Goal: Task Accomplishment & Management: Manage account settings

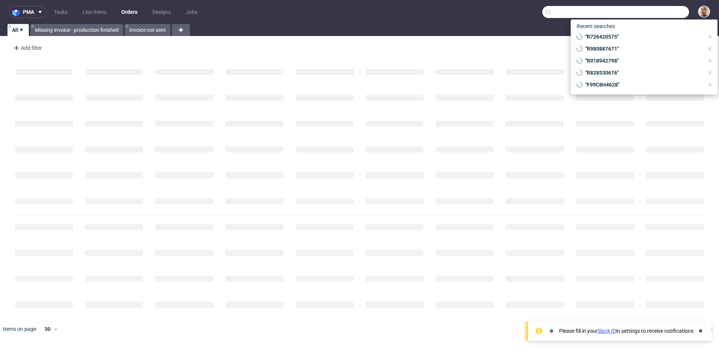
click at [649, 15] on input "text" at bounding box center [615, 12] width 147 height 12
paste input "VBMR"
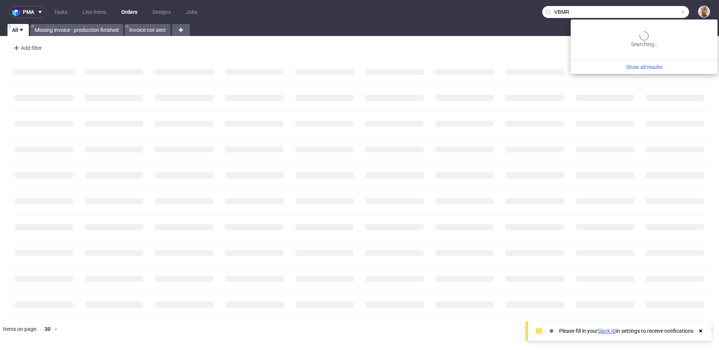
type input "VBMR"
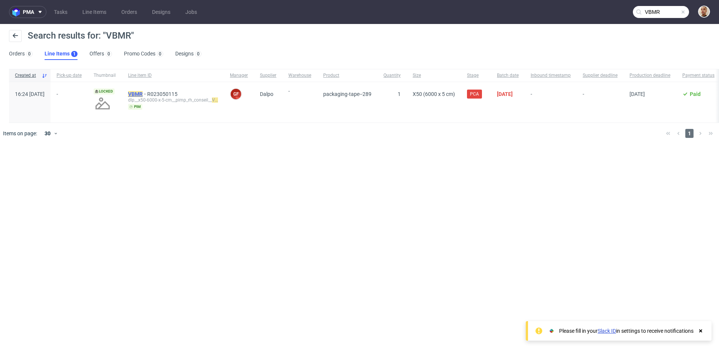
click at [143, 92] on mark "VBMR" at bounding box center [135, 94] width 15 height 6
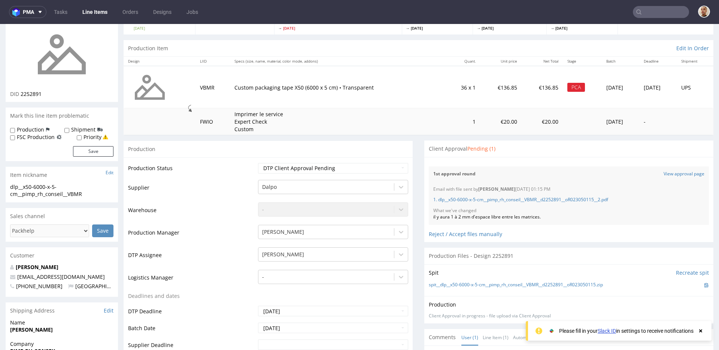
scroll to position [61, 0]
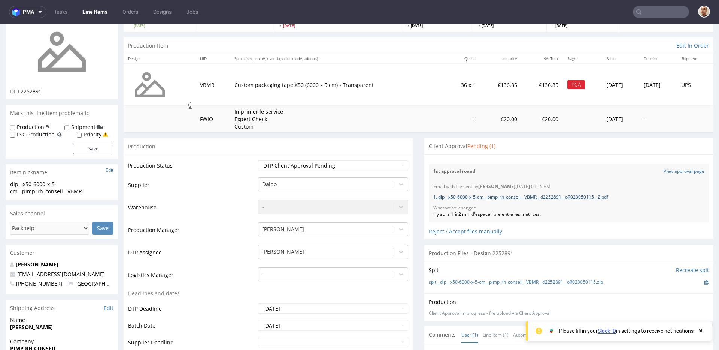
click at [466, 200] on link "1. dlp__x50-6000-x-5-cm__pimp_rh_conseil__VBMR__d2252891__oR023050115__2.pdf" at bounding box center [520, 197] width 175 height 6
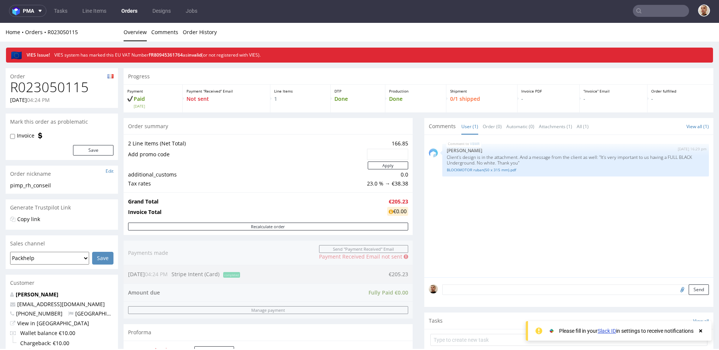
click at [381, 149] on input "text" at bounding box center [387, 154] width 31 height 10
paste input "BOXSEASON2025"
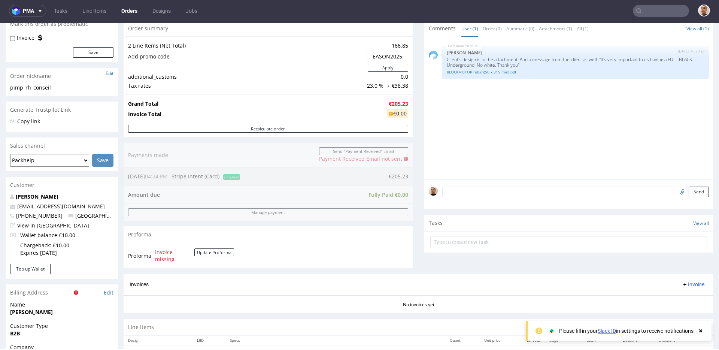
scroll to position [0, 14]
drag, startPoint x: 369, startPoint y: 57, endPoint x: 411, endPoint y: 56, distance: 41.9
click at [412, 56] on div "Progress Payment Paid Mon 25 Aug Payment “Received” Email Not sent Line Items 1…" at bounding box center [419, 201] width 590 height 463
type input "BOXSEASON2025"
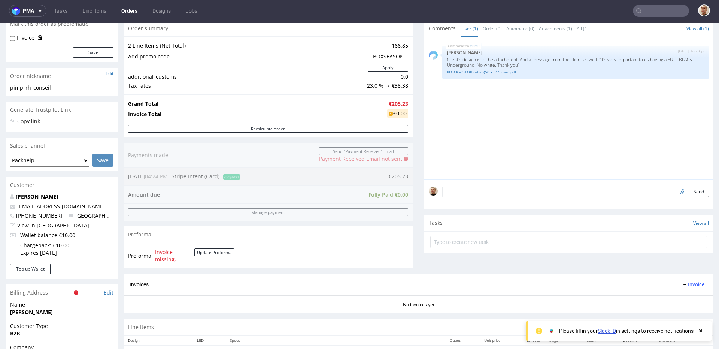
click at [347, 70] on td at bounding box center [246, 67] width 237 height 9
click at [377, 68] on button "Apply" at bounding box center [388, 68] width 40 height 8
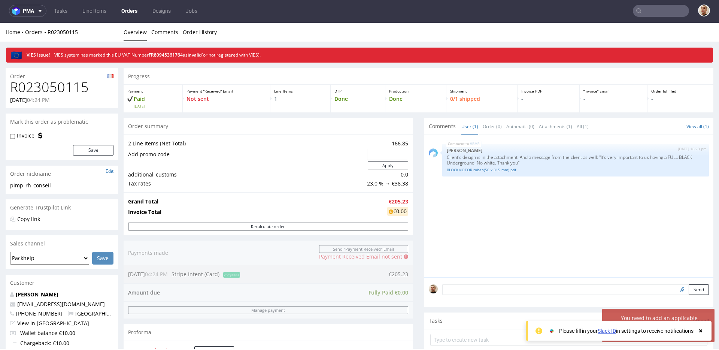
click at [698, 331] on icon at bounding box center [700, 331] width 7 height 6
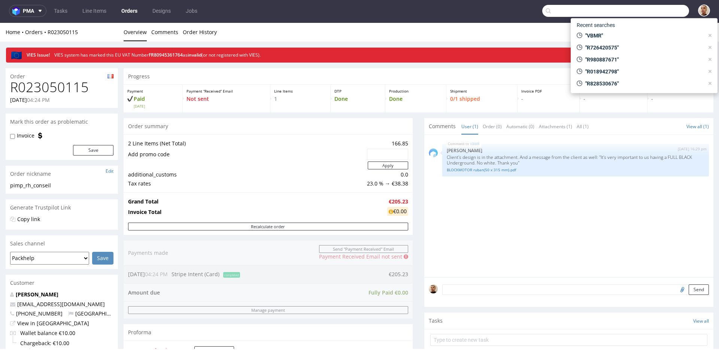
click at [655, 15] on input "text" at bounding box center [615, 11] width 147 height 12
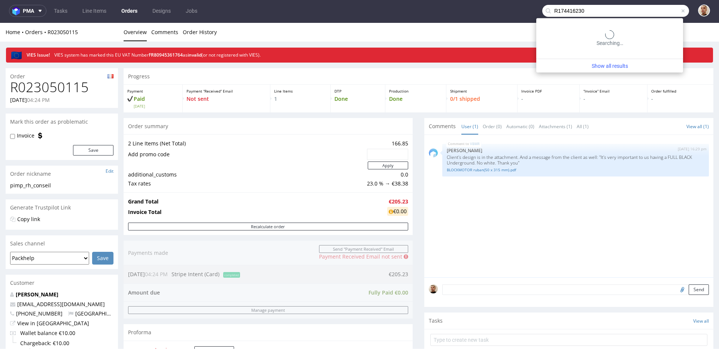
type input "R174416230"
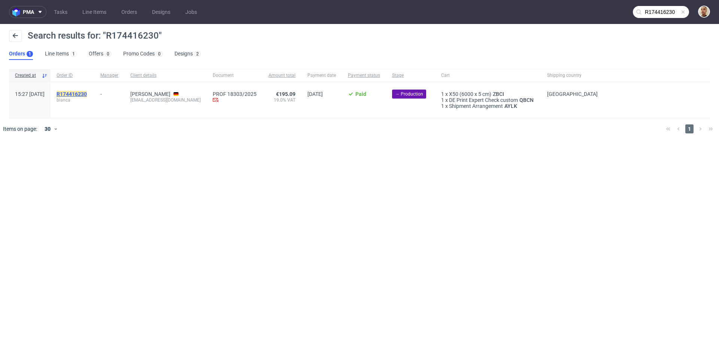
click at [87, 94] on mark "R174416230" at bounding box center [72, 94] width 30 height 6
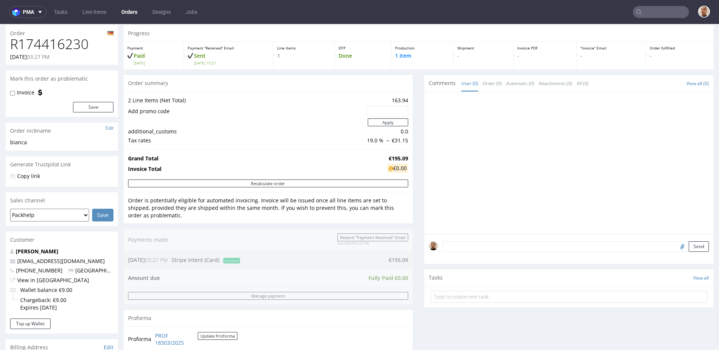
scroll to position [56, 0]
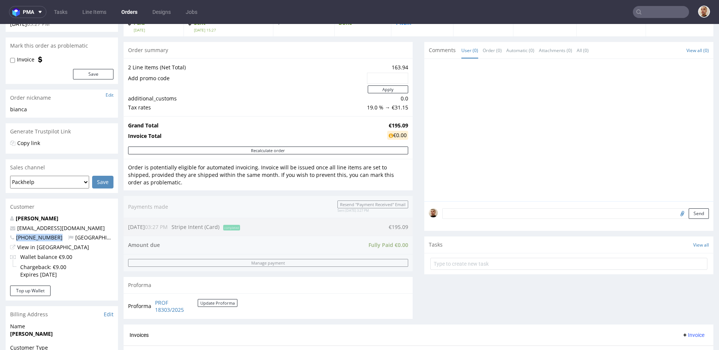
drag, startPoint x: 99, startPoint y: 233, endPoint x: 59, endPoint y: 235, distance: 39.8
click at [59, 235] on div "Forsblom Bianca bianca.forsblom@elhofreestyle.com +46735393976 Germany View in …" at bounding box center [62, 249] width 112 height 71
click at [78, 238] on span "Germany" at bounding box center [98, 237] width 60 height 7
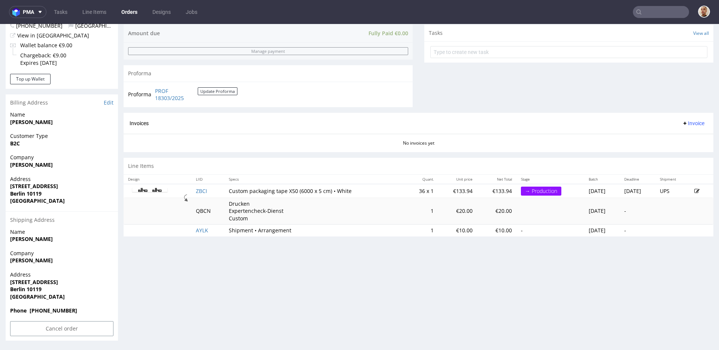
scroll to position [2, 0]
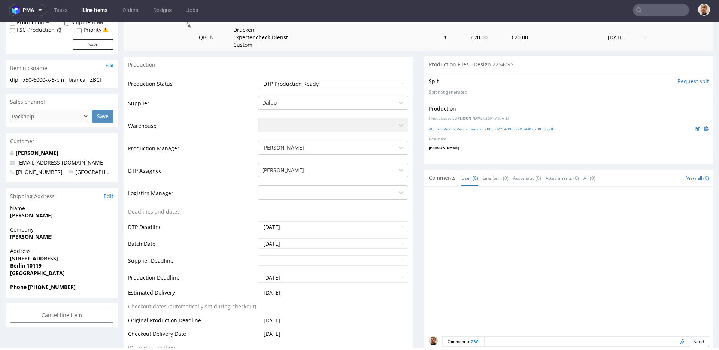
scroll to position [209, 0]
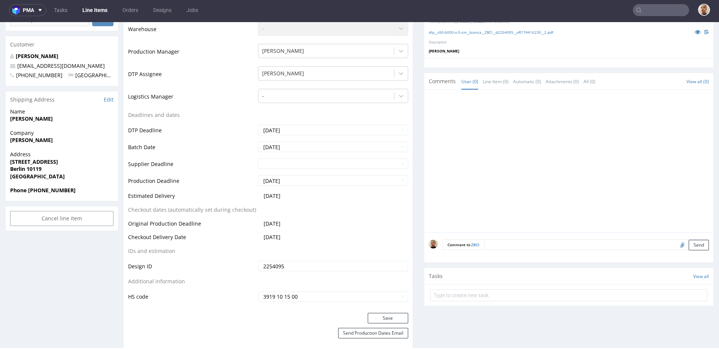
drag, startPoint x: 296, startPoint y: 198, endPoint x: 266, endPoint y: 196, distance: 30.4
click at [266, 196] on td "2025-09-29" at bounding box center [332, 198] width 152 height 14
click at [266, 196] on span "2025-09-29" at bounding box center [272, 195] width 17 height 7
drag, startPoint x: 295, startPoint y: 197, endPoint x: 262, endPoint y: 197, distance: 32.2
click at [262, 197] on td "2025-09-29" at bounding box center [332, 198] width 152 height 14
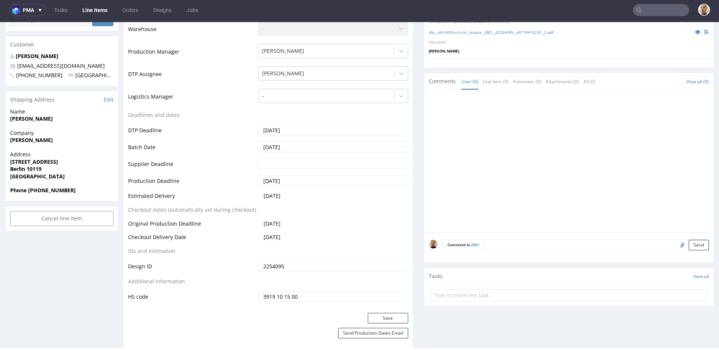
click at [264, 197] on span "2025-09-29" at bounding box center [272, 195] width 17 height 7
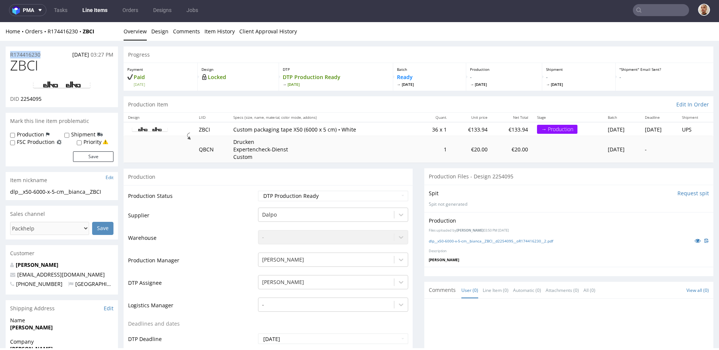
drag, startPoint x: 40, startPoint y: 54, endPoint x: 0, endPoint y: 55, distance: 40.4
copy p "R174416230"
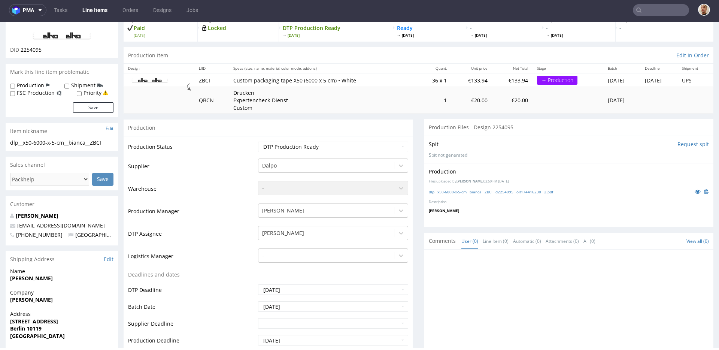
scroll to position [53, 0]
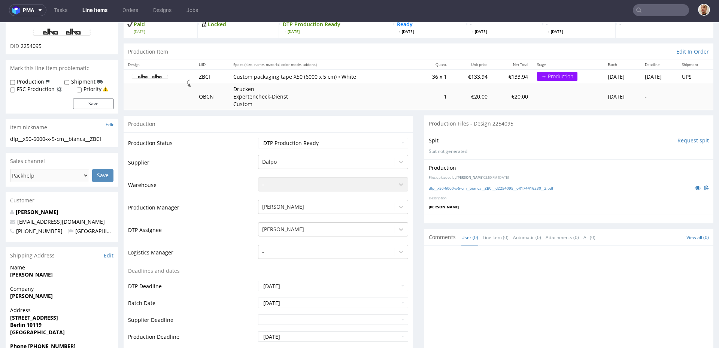
click at [71, 233] on span "Germany" at bounding box center [98, 230] width 60 height 7
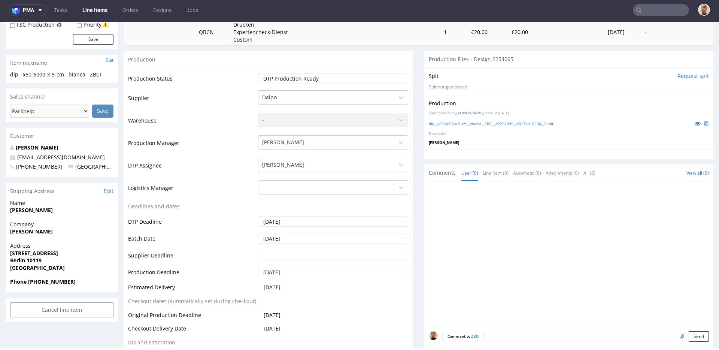
drag, startPoint x: 295, startPoint y: 286, endPoint x: 262, endPoint y: 289, distance: 33.5
click at [262, 289] on td "2025-09-29" at bounding box center [332, 290] width 152 height 14
click at [264, 289] on span "2025-09-29" at bounding box center [272, 286] width 17 height 7
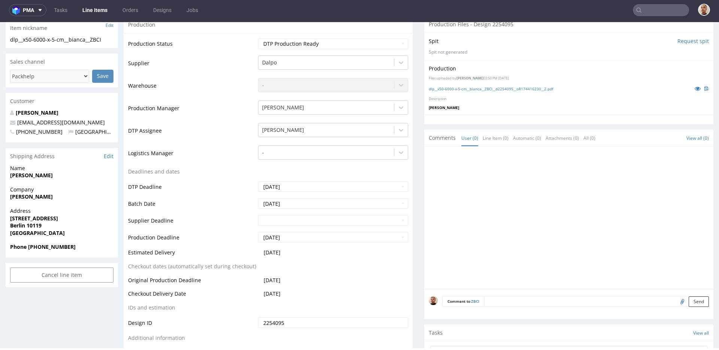
scroll to position [159, 0]
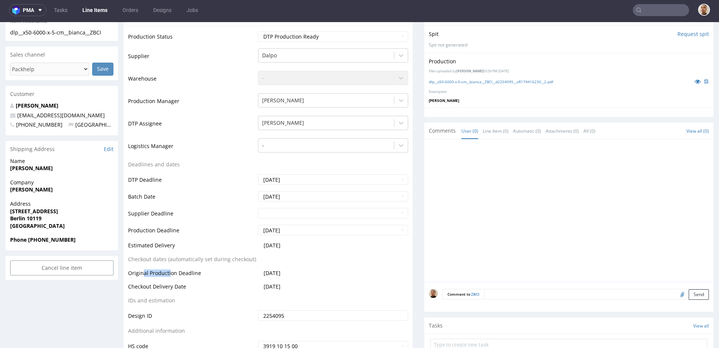
drag, startPoint x: 141, startPoint y: 275, endPoint x: 174, endPoint y: 275, distance: 32.6
click at [174, 275] on td "Original Production Deadline" at bounding box center [192, 275] width 128 height 14
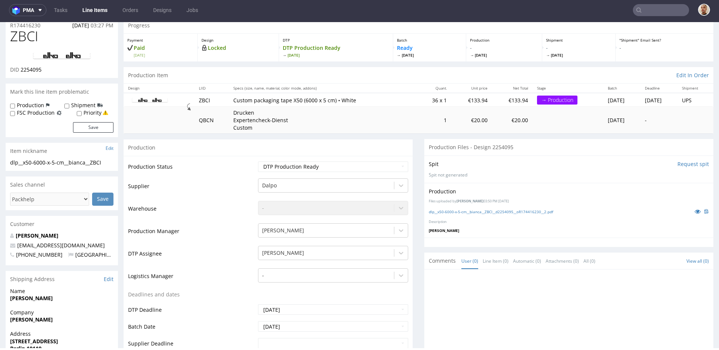
scroll to position [0, 0]
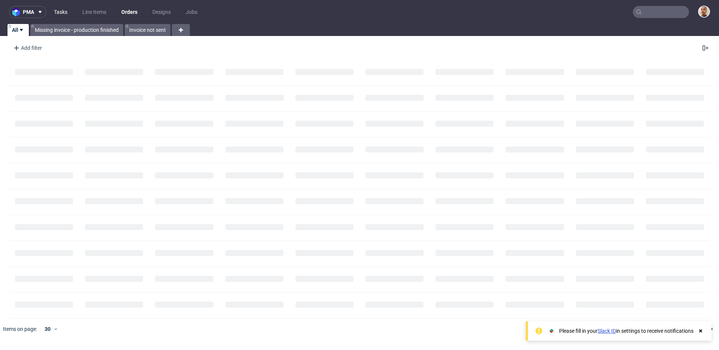
click at [58, 15] on link "Tasks" at bounding box center [60, 12] width 22 height 12
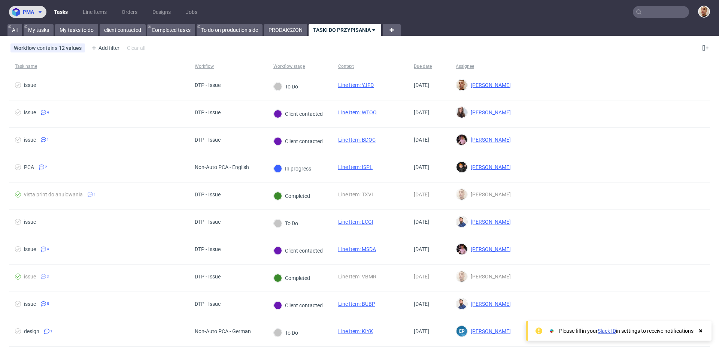
click at [42, 7] on button "pma" at bounding box center [27, 12] width 37 height 12
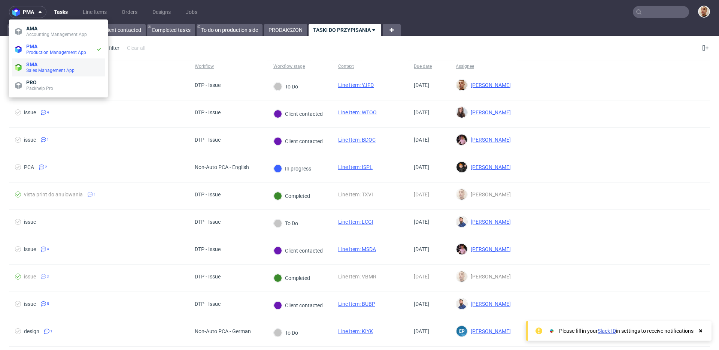
click at [34, 67] on span "Sales Management App" at bounding box center [64, 70] width 76 height 6
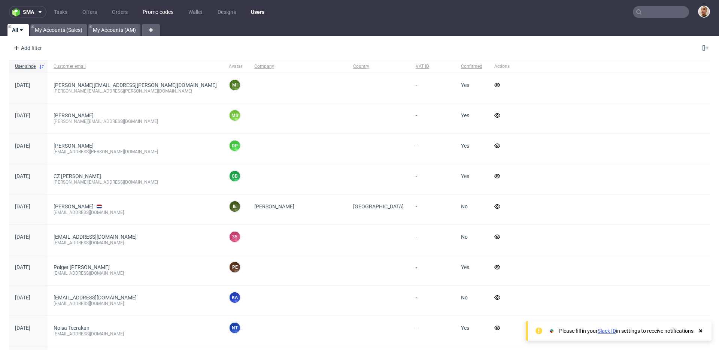
click at [159, 16] on link "Promo codes" at bounding box center [158, 12] width 40 height 12
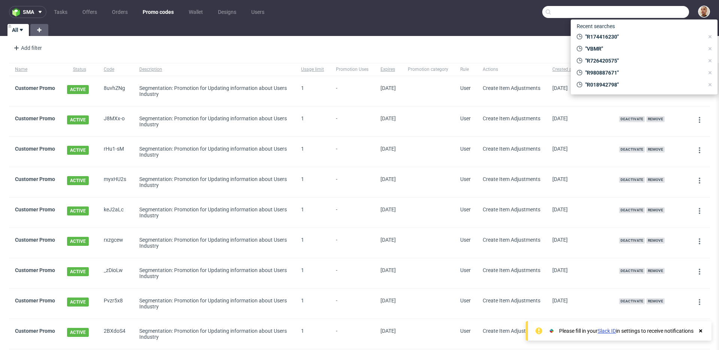
click at [654, 16] on input "text" at bounding box center [615, 12] width 147 height 12
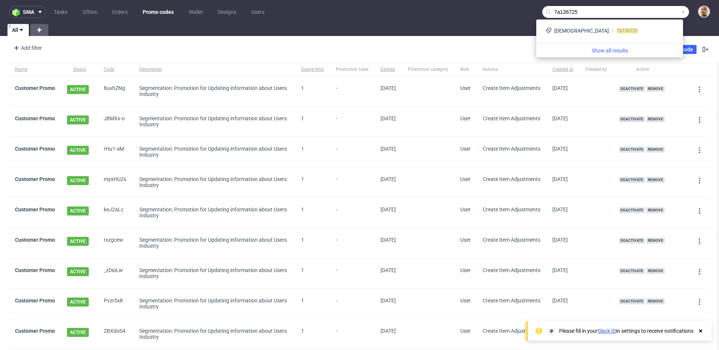
type input "7a136725"
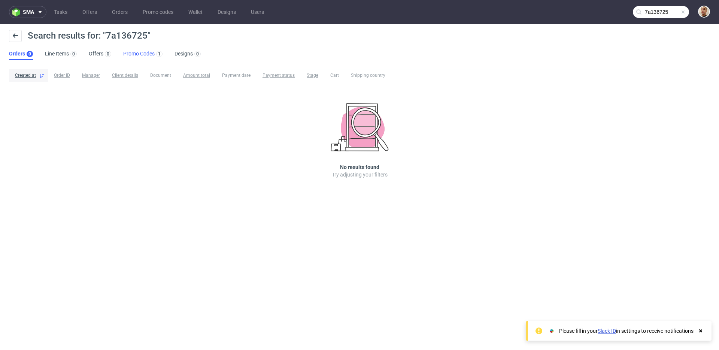
click at [146, 57] on link "Promo Codes 1" at bounding box center [142, 54] width 39 height 12
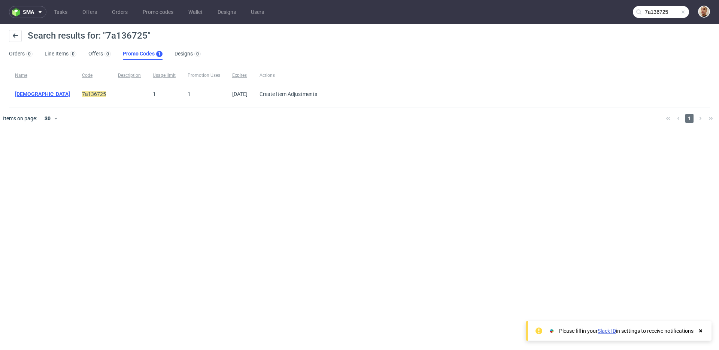
click at [30, 92] on link "15paletycs" at bounding box center [42, 94] width 55 height 6
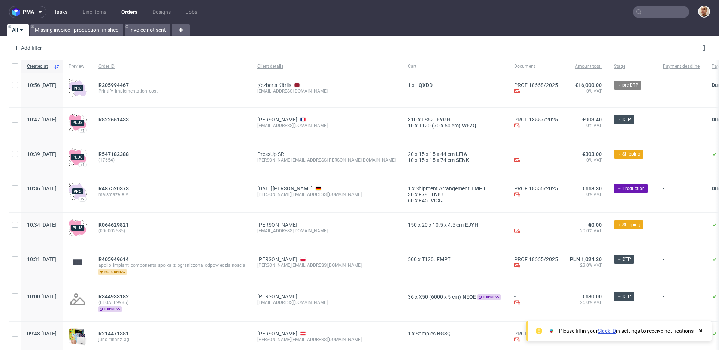
click at [61, 12] on link "Tasks" at bounding box center [60, 12] width 22 height 12
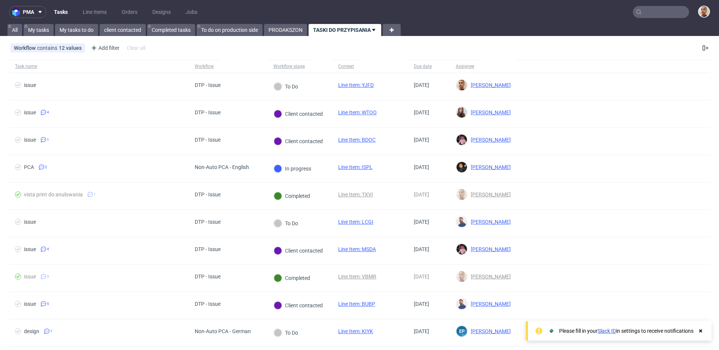
click at [34, 20] on nav "pma Tasks Line Items Orders Designs Jobs" at bounding box center [359, 12] width 719 height 24
click at [35, 13] on span at bounding box center [38, 12] width 9 height 6
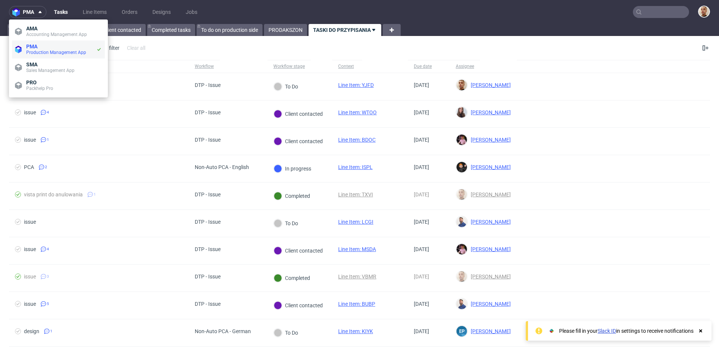
click at [34, 58] on li "PMA Production Management App" at bounding box center [58, 49] width 93 height 18
click at [34, 64] on span "SMA" at bounding box center [31, 64] width 11 height 6
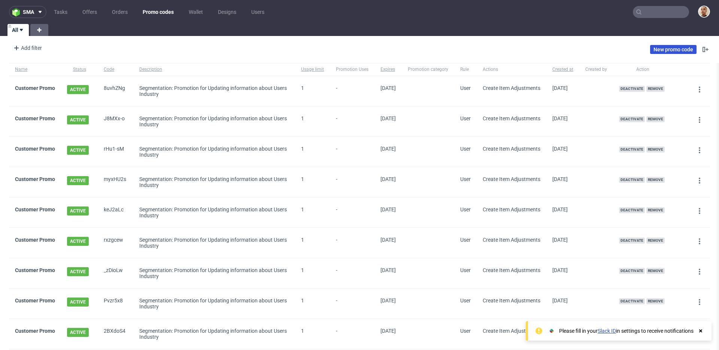
click at [671, 52] on link "New promo code" at bounding box center [673, 49] width 46 height 9
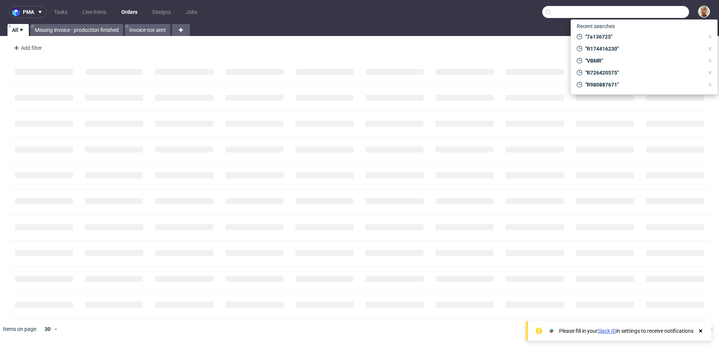
click at [668, 16] on input "text" at bounding box center [615, 12] width 147 height 12
paste input "R141587328"
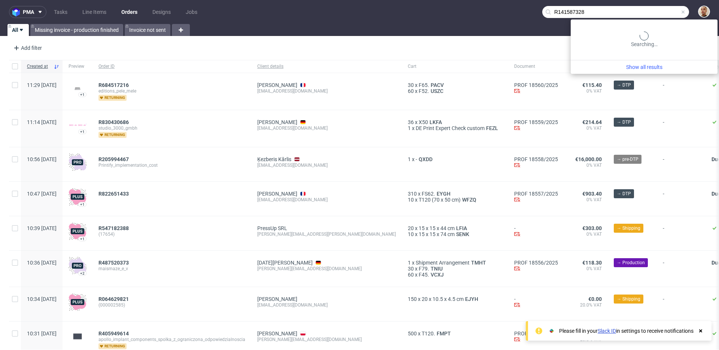
type input "R141587328"
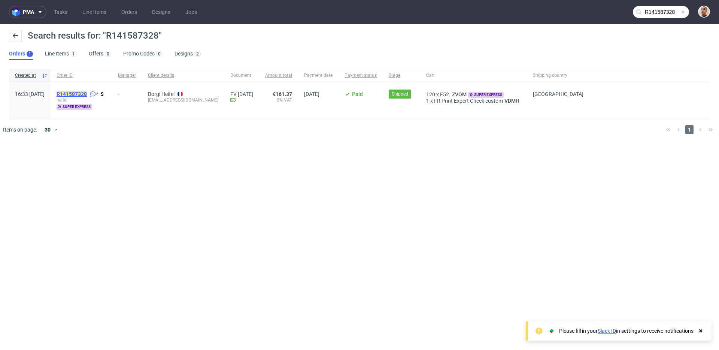
click at [80, 97] on mark "R141587328" at bounding box center [72, 94] width 30 height 6
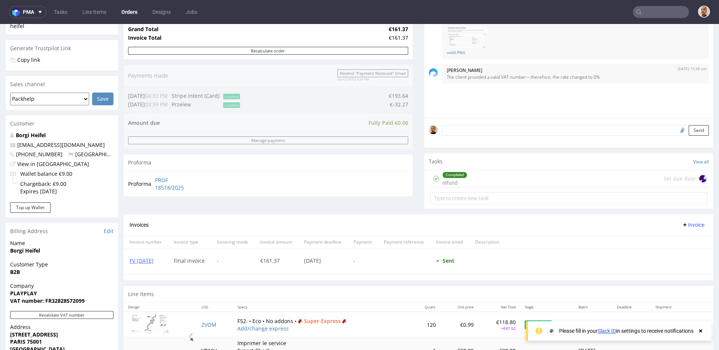
scroll to position [131, 0]
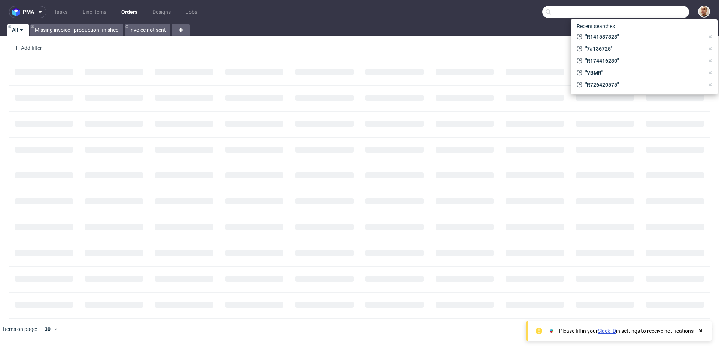
click at [668, 16] on input "text" at bounding box center [615, 12] width 147 height 12
paste input "R726420575"
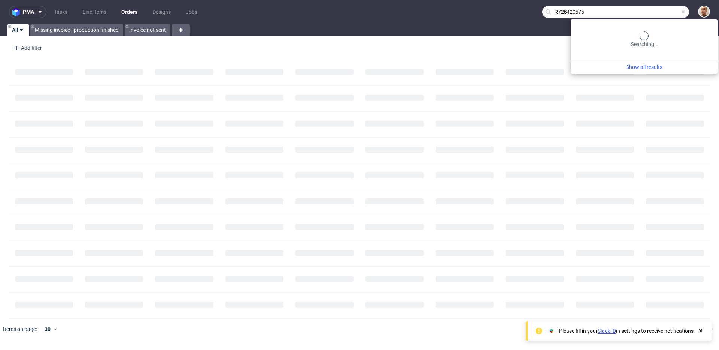
type input "R726420575"
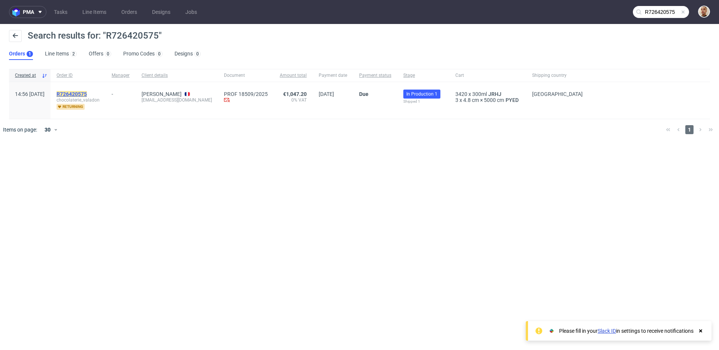
click at [87, 94] on mark "R726420575" at bounding box center [72, 94] width 30 height 6
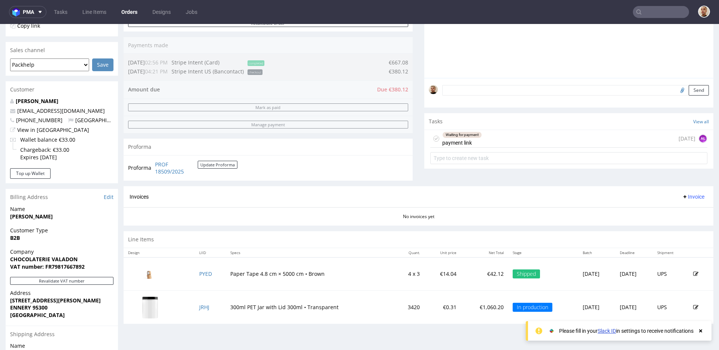
scroll to position [144, 0]
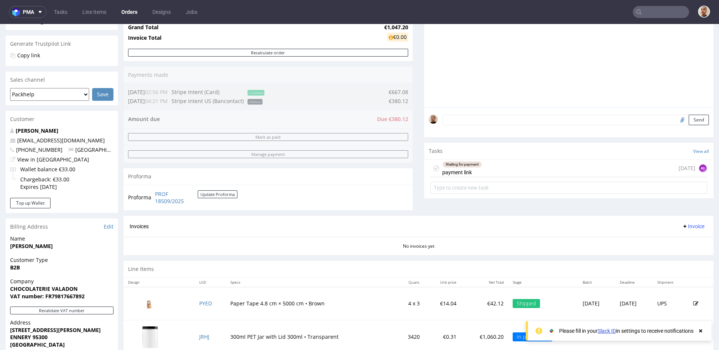
click at [483, 173] on div "Waiting for payment payment link [DATE] AŁ" at bounding box center [568, 168] width 277 height 18
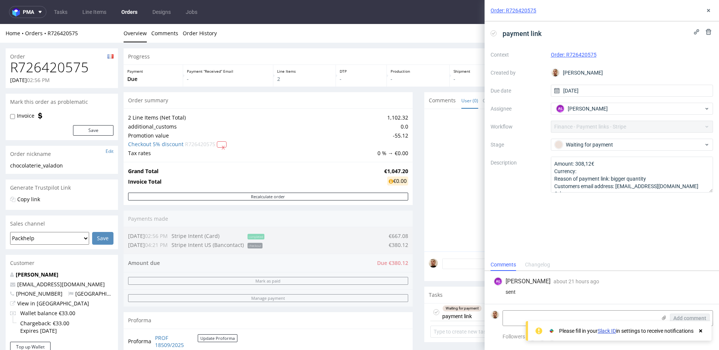
click at [67, 72] on h1 "R726420575" at bounding box center [61, 67] width 103 height 15
copy h1 "R726420575"
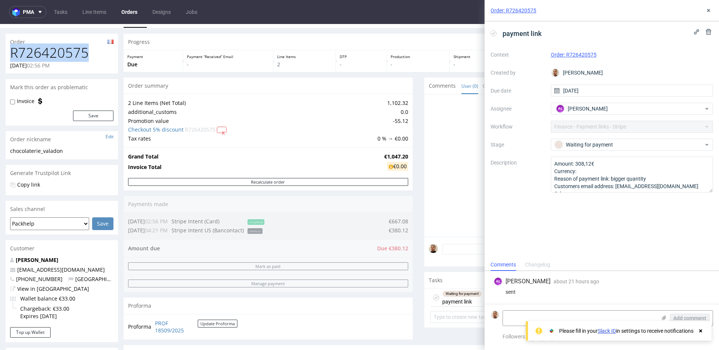
scroll to position [15, 0]
click at [81, 59] on h1 "R726420575" at bounding box center [61, 52] width 103 height 15
copy h1 "R726420575"
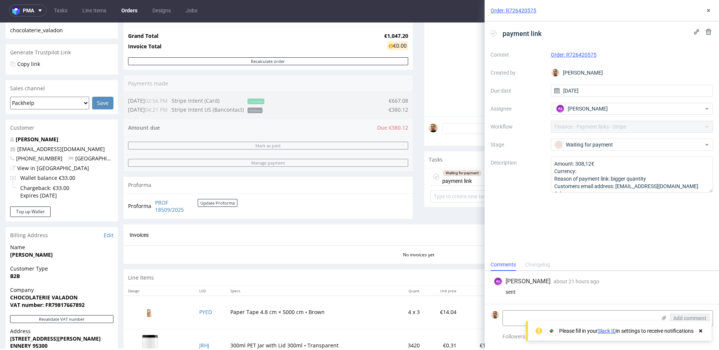
scroll to position [206, 0]
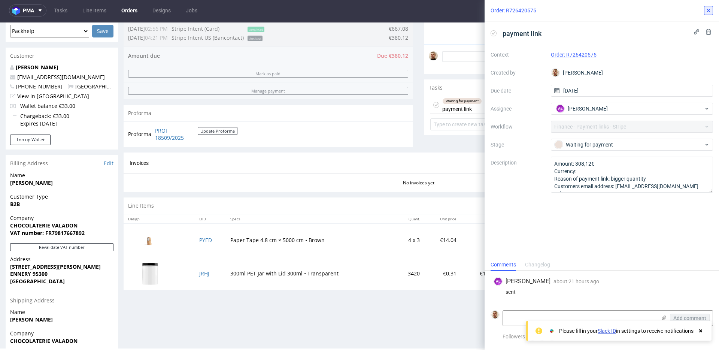
click at [710, 9] on icon at bounding box center [708, 10] width 6 height 6
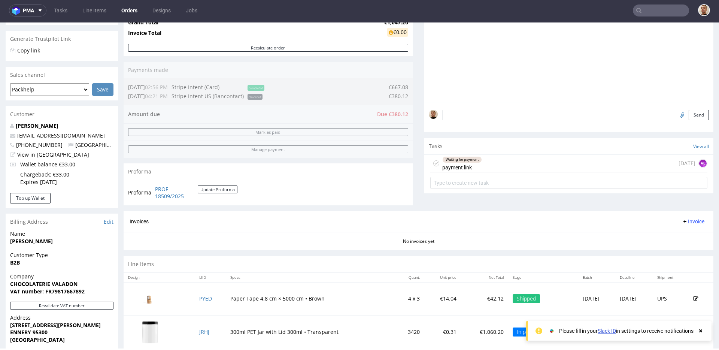
scroll to position [277, 0]
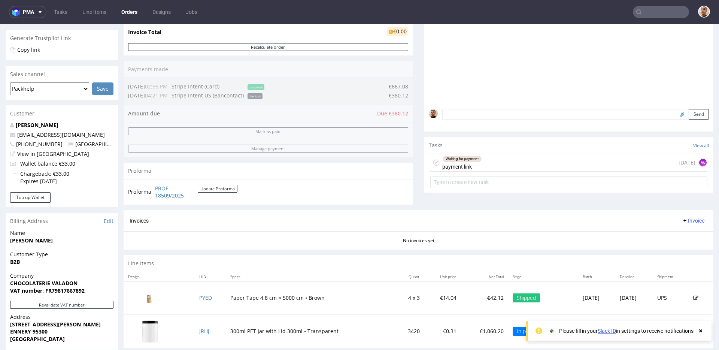
scroll to position [140, 0]
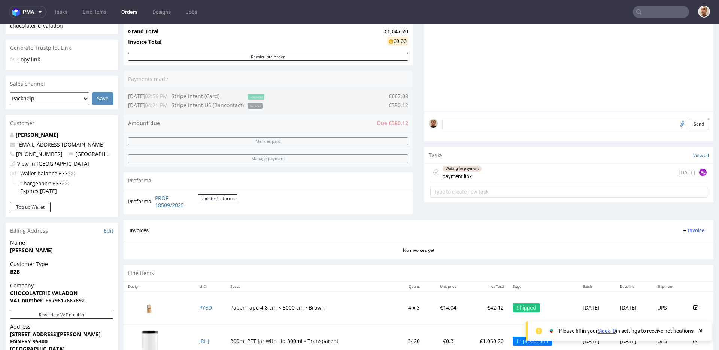
click at [424, 127] on div "Send" at bounding box center [568, 127] width 289 height 30
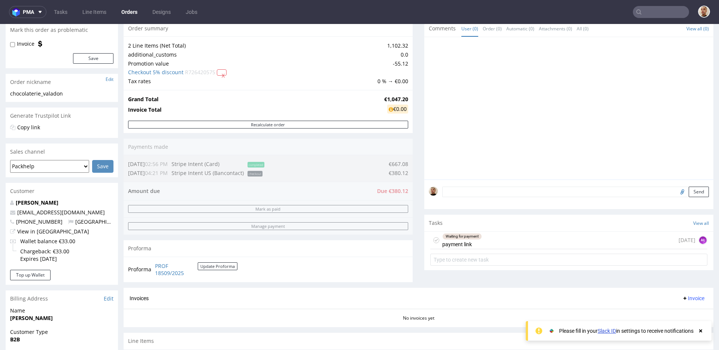
scroll to position [94, 0]
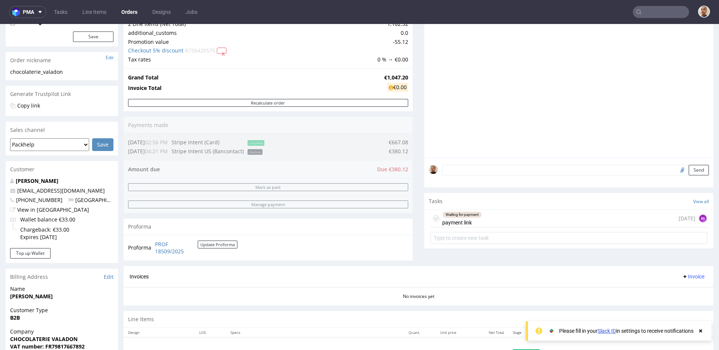
click at [466, 226] on div "Waiting for payment payment link" at bounding box center [462, 218] width 40 height 17
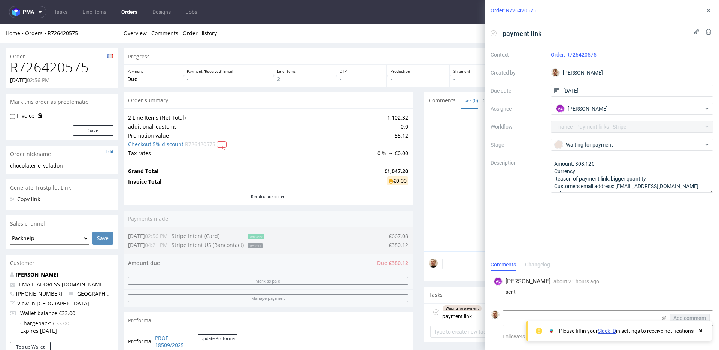
click at [71, 68] on h1 "R726420575" at bounding box center [61, 67] width 103 height 15
copy h1 "R726420575"
click at [706, 10] on icon at bounding box center [708, 10] width 6 height 6
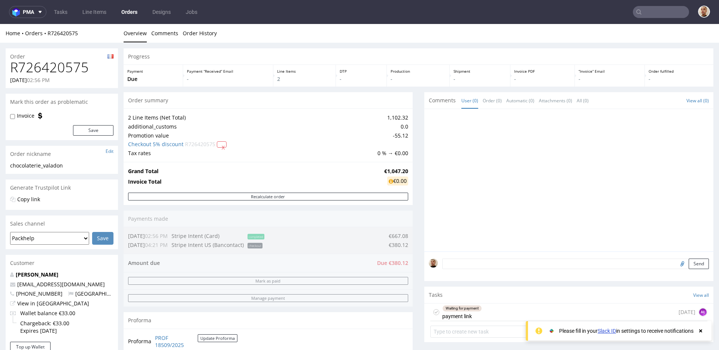
click at [420, 226] on div "Progress Payment Due Payment “Received” Email - Line Items 2 DTP - Production -…" at bounding box center [419, 275] width 590 height 454
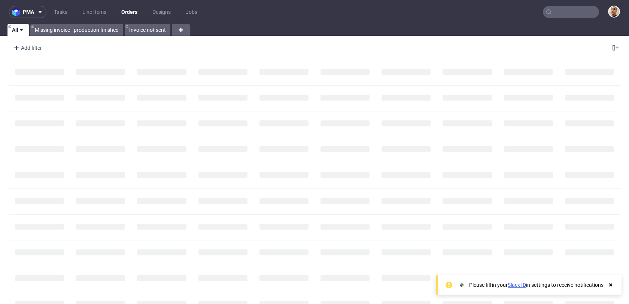
click at [572, 17] on input "text" at bounding box center [571, 12] width 56 height 12
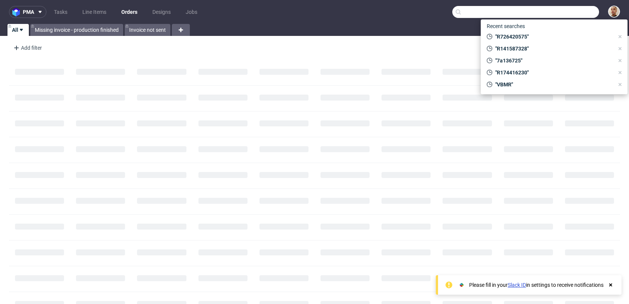
paste input "R282513836"
type input "R282513836"
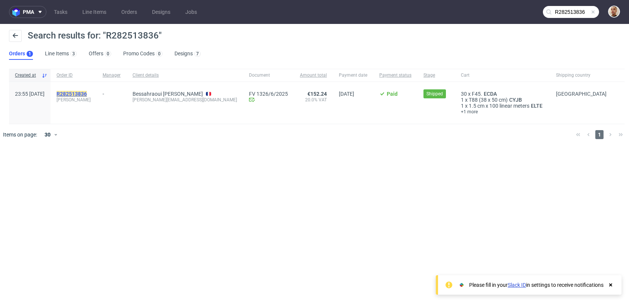
click at [87, 92] on mark "R282513836" at bounding box center [72, 94] width 30 height 6
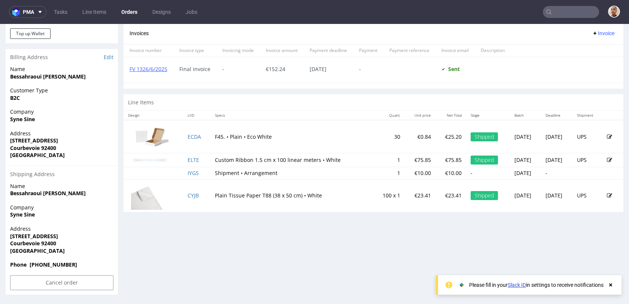
scroll to position [2, 0]
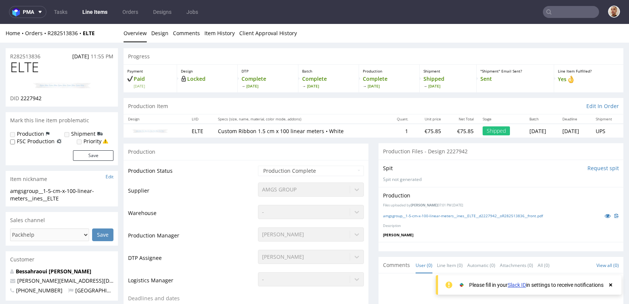
click at [71, 83] on img at bounding box center [62, 85] width 60 height 6
drag, startPoint x: 46, startPoint y: 56, endPoint x: 3, endPoint y: 56, distance: 43.4
copy p "R282513836"
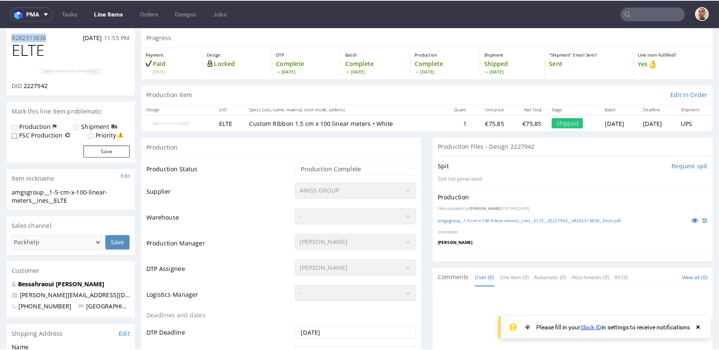
scroll to position [24, 0]
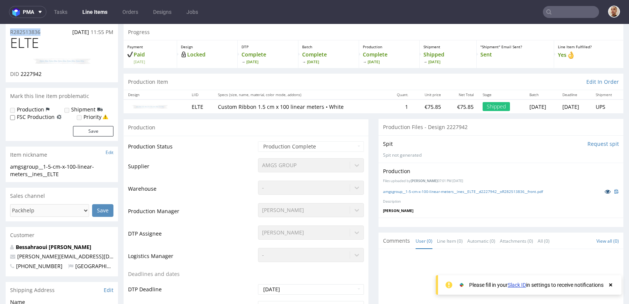
click at [605, 190] on icon at bounding box center [608, 191] width 6 height 5
drag, startPoint x: 450, startPoint y: 106, endPoint x: 419, endPoint y: 106, distance: 30.7
click at [420, 106] on tr "ELTE Custom Ribbon 1.5 cm x 100 linear meters • White 1 €75.85 €75.85 Shipped W…" at bounding box center [374, 107] width 500 height 14
click at [419, 106] on td "€75.85" at bounding box center [429, 107] width 33 height 14
drag, startPoint x: 429, startPoint y: 106, endPoint x: 386, endPoint y: 106, distance: 42.3
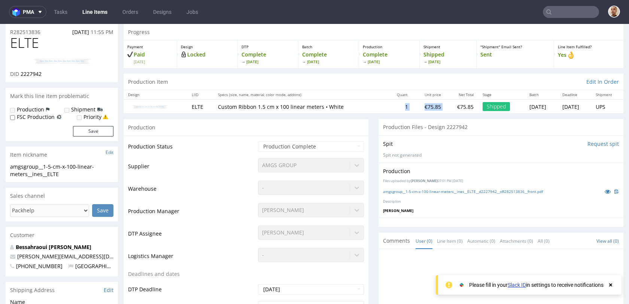
click at [386, 106] on tr "ELTE Custom Ribbon 1.5 cm x 100 linear meters • White 1 €75.85 €75.85 Shipped W…" at bounding box center [374, 107] width 500 height 14
click at [387, 106] on td "1" at bounding box center [400, 107] width 26 height 14
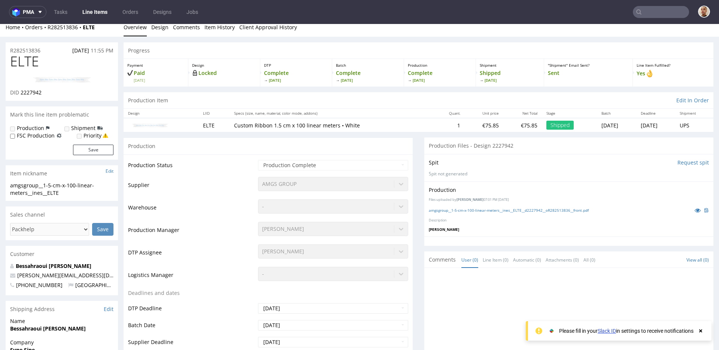
scroll to position [0, 0]
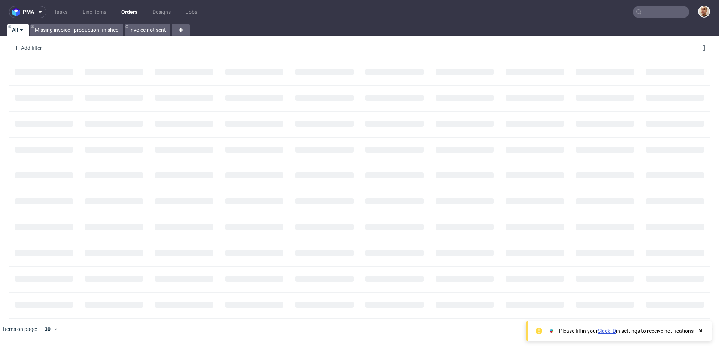
click at [658, 14] on input "text" at bounding box center [661, 12] width 56 height 12
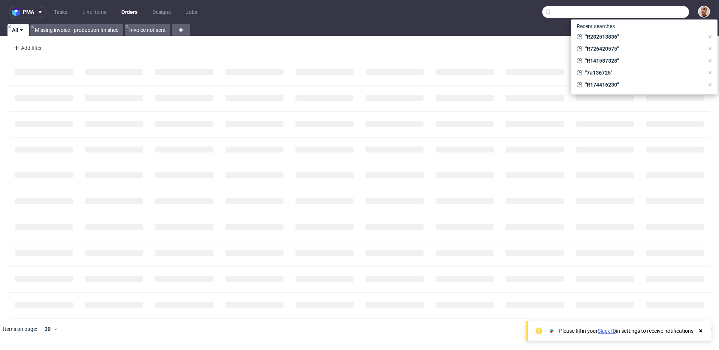
paste input "R991785628"
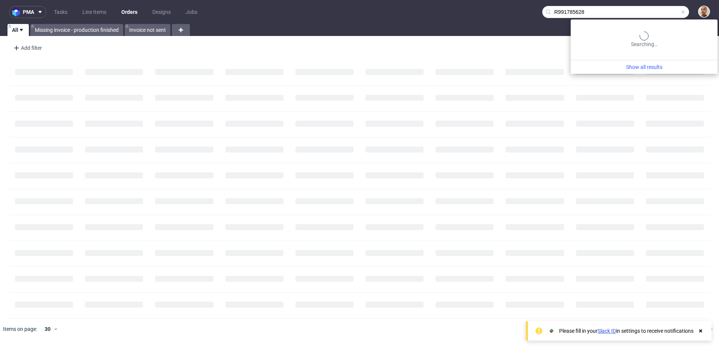
type input "R991785628"
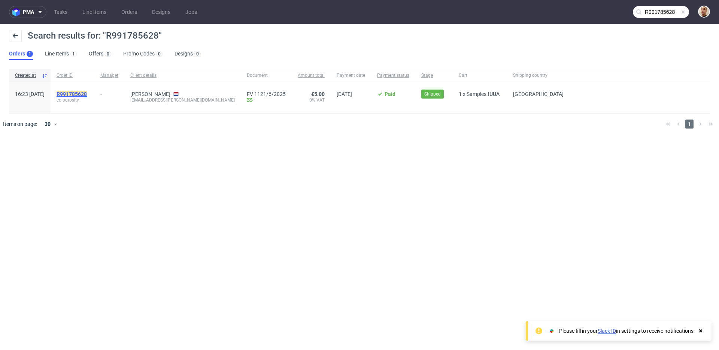
click at [87, 93] on mark "R991785628" at bounding box center [72, 94] width 30 height 6
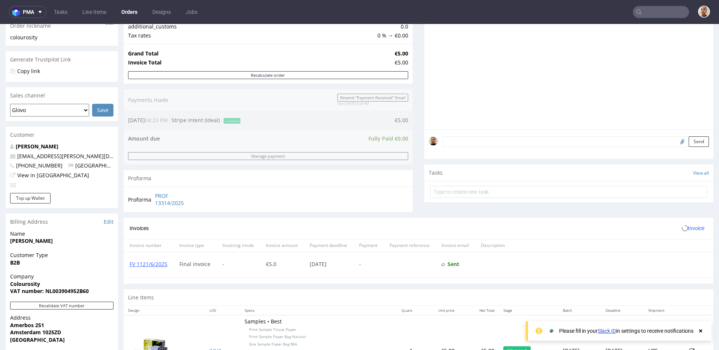
scroll to position [267, 0]
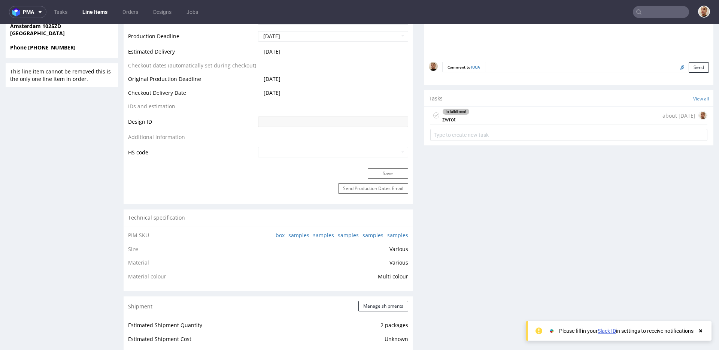
scroll to position [393, 0]
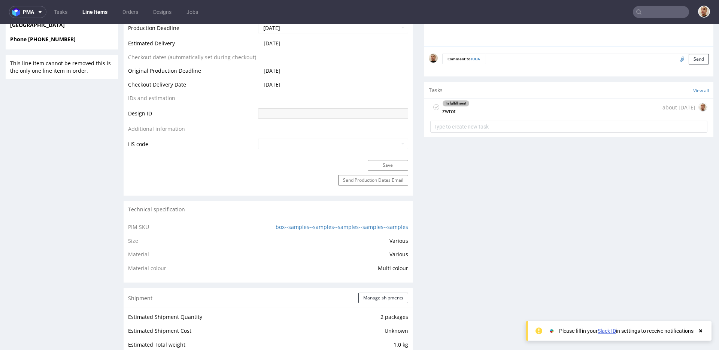
click at [505, 111] on div "In fulfillment zwrot about 1 month ago" at bounding box center [568, 107] width 277 height 18
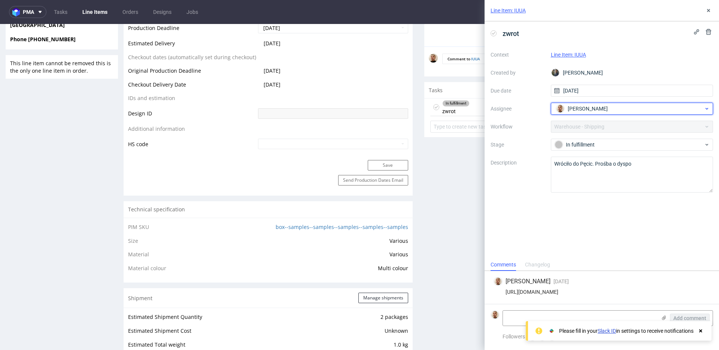
click at [591, 110] on span "[PERSON_NAME]" at bounding box center [587, 108] width 40 height 7
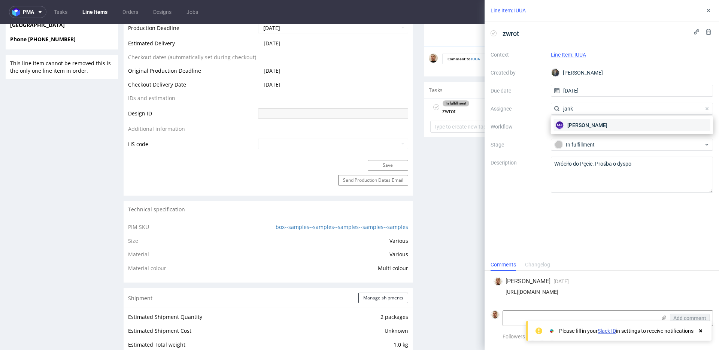
type input "jank"
click at [590, 122] on span "Maciej Jankowski" at bounding box center [587, 124] width 40 height 7
click at [532, 316] on textarea at bounding box center [579, 317] width 153 height 15
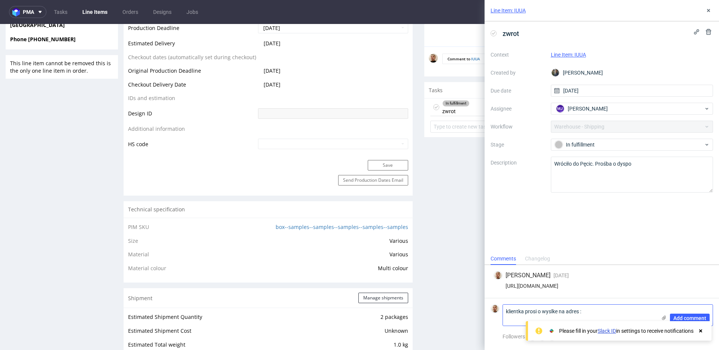
click at [553, 310] on textarea "klientka prosi o wyslke na adres :" at bounding box center [579, 314] width 153 height 21
click at [527, 317] on textarea "klientka prosi o wysylke na adres :" at bounding box center [579, 314] width 153 height 21
paste textarea "Kamień Polny 6, 05-806 Pęcice Małe"
type textarea "klientka prosi o wysylke na adres : Kamień Polny 6, 05-806 Pęcice Małe"
click at [671, 319] on button "Add comment" at bounding box center [690, 317] width 40 height 9
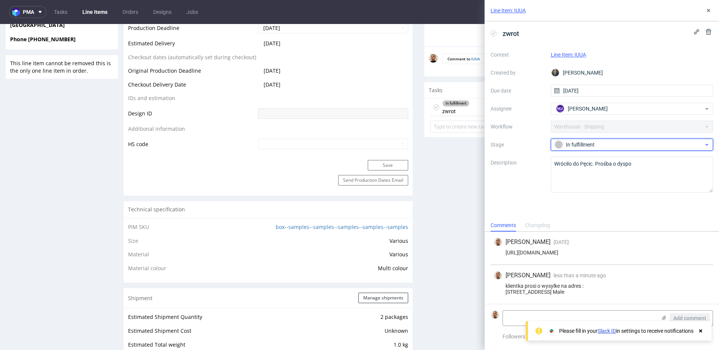
click at [572, 139] on div "In fulfillment" at bounding box center [632, 145] width 162 height 12
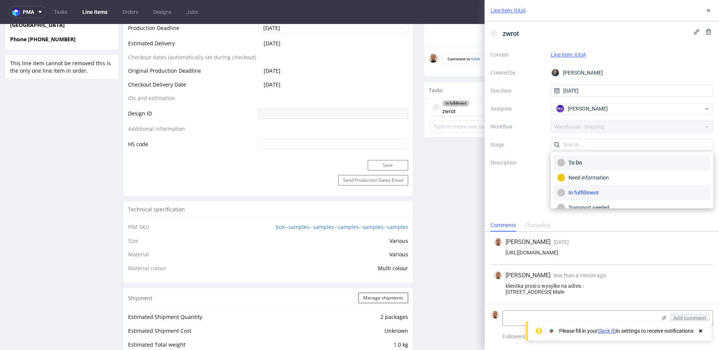
click at [573, 155] on div "To Do" at bounding box center [632, 162] width 156 height 15
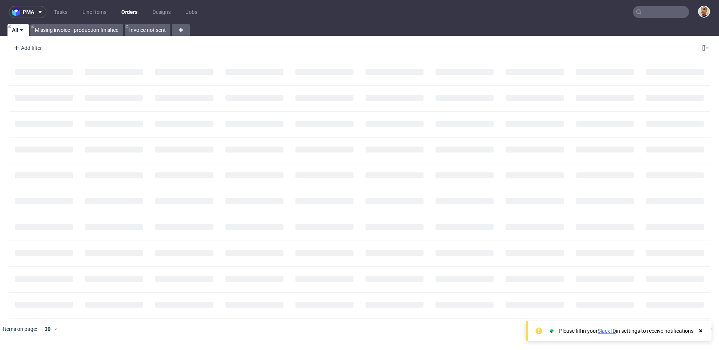
click at [672, 4] on nav "pma Tasks Line Items Orders Designs Jobs" at bounding box center [359, 12] width 719 height 24
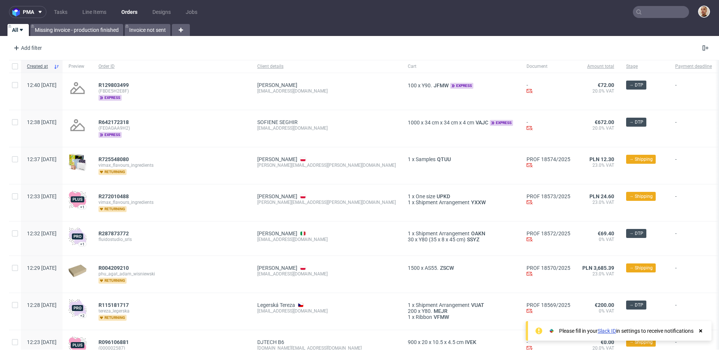
click at [672, 5] on nav "pma Tasks Line Items Orders Designs Jobs" at bounding box center [359, 12] width 719 height 24
click at [672, 9] on input "text" at bounding box center [661, 12] width 56 height 12
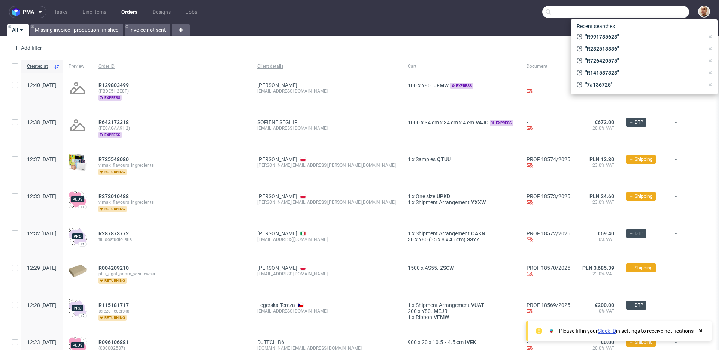
paste input "R282513836"
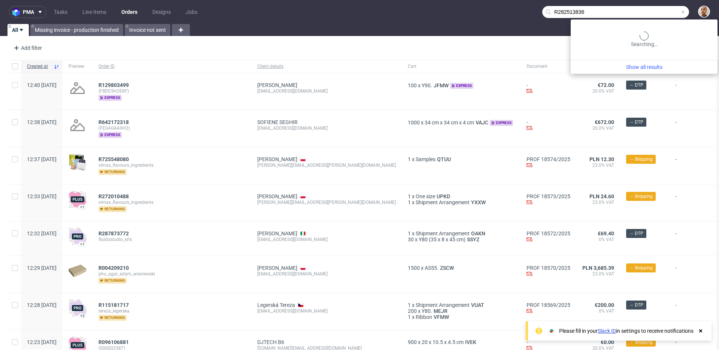
type input "R282513836"
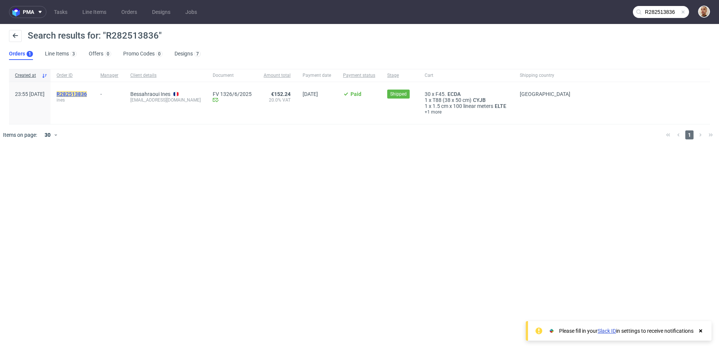
click at [87, 94] on mark "R282513836" at bounding box center [72, 94] width 30 height 6
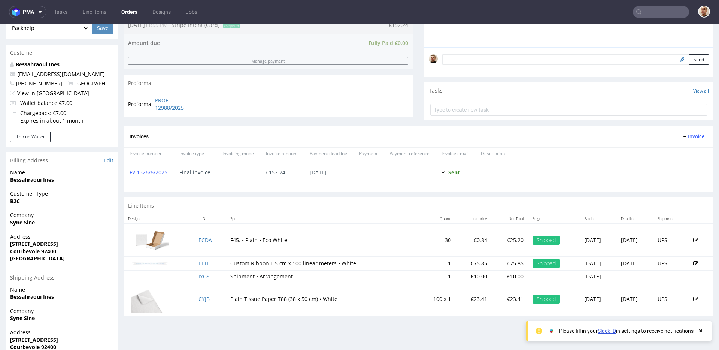
scroll to position [268, 0]
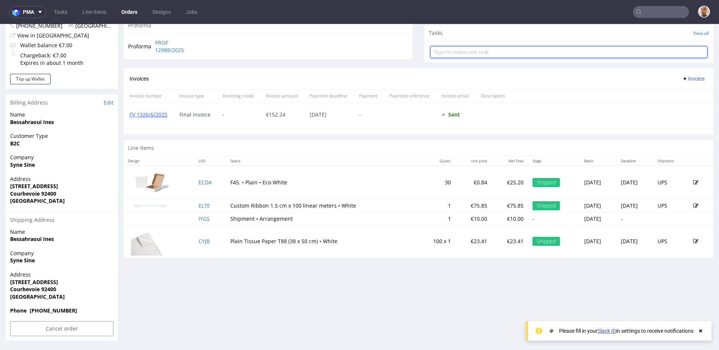
click at [450, 55] on input "text" at bounding box center [568, 52] width 277 height 12
type input "refubd"
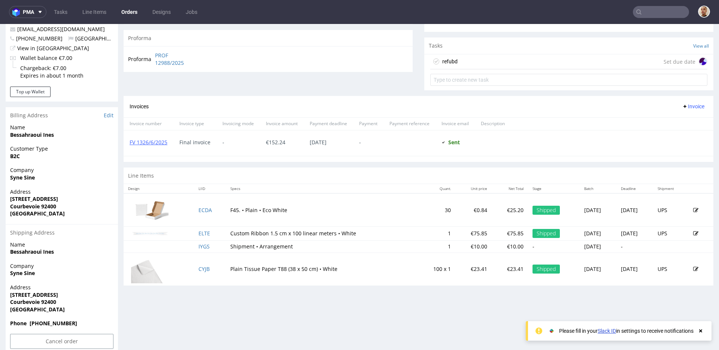
scroll to position [246, 0]
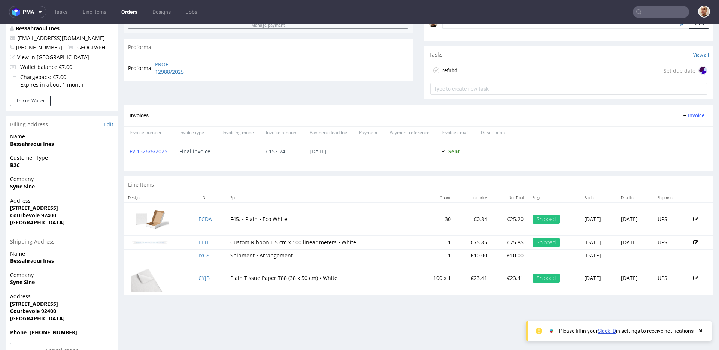
click at [619, 71] on div "refubd Set due date" at bounding box center [568, 70] width 277 height 15
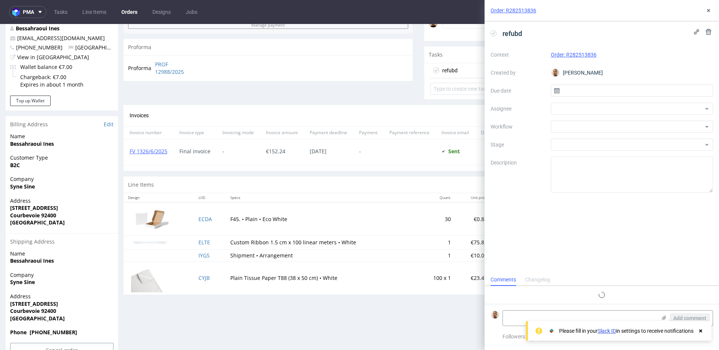
scroll to position [6, 0]
click at [708, 30] on use at bounding box center [708, 32] width 5 height 6
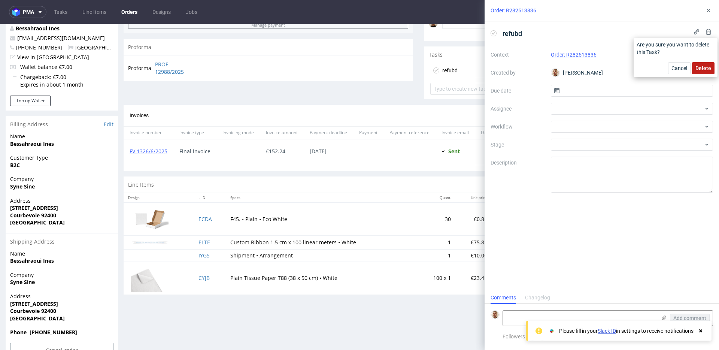
drag, startPoint x: 695, startPoint y: 65, endPoint x: 695, endPoint y: 40, distance: 24.3
click at [695, 65] on button "Delete" at bounding box center [703, 68] width 22 height 12
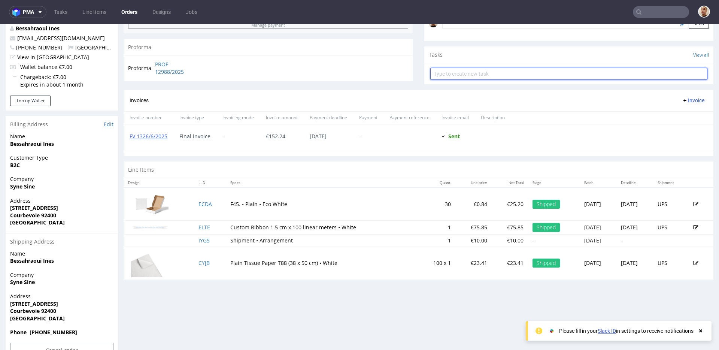
click at [622, 76] on input "text" at bounding box center [568, 74] width 277 height 12
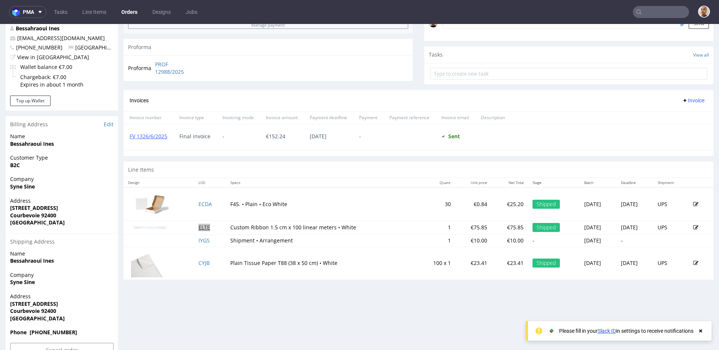
click at [202, 226] on link "ELTE" at bounding box center [204, 226] width 12 height 7
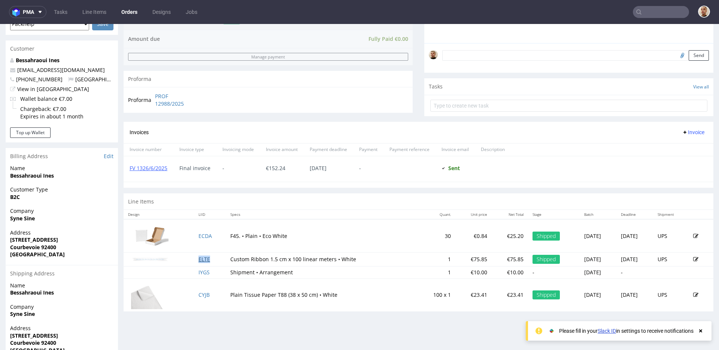
scroll to position [203, 0]
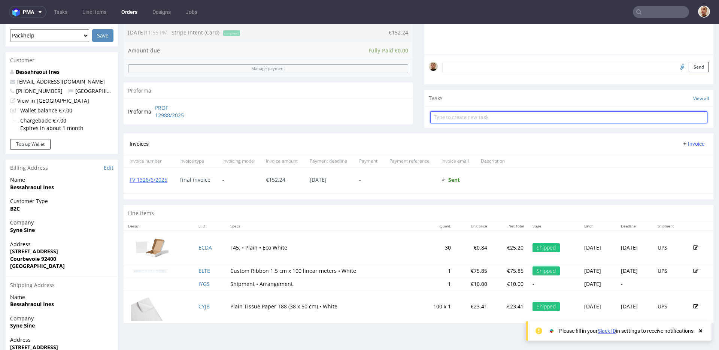
click at [441, 116] on input "text" at bounding box center [568, 117] width 277 height 12
type input "refund"
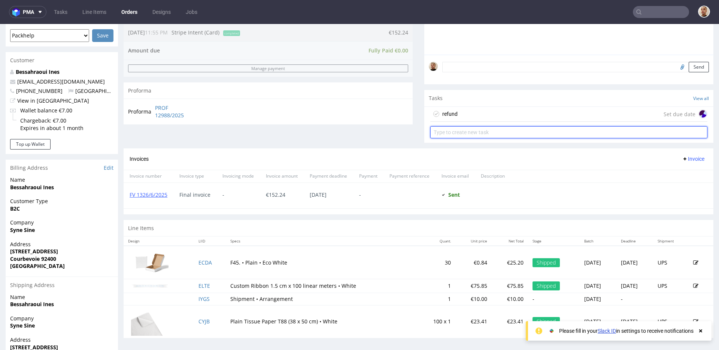
click at [474, 128] on input "text" at bounding box center [568, 132] width 277 height 12
type input "invoice's correction"
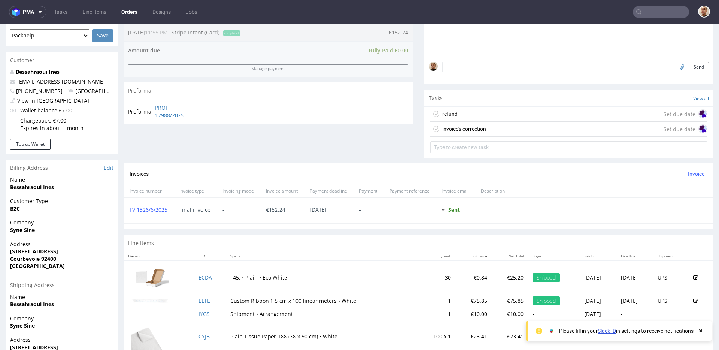
click at [494, 118] on div "refund Set due date" at bounding box center [568, 114] width 277 height 15
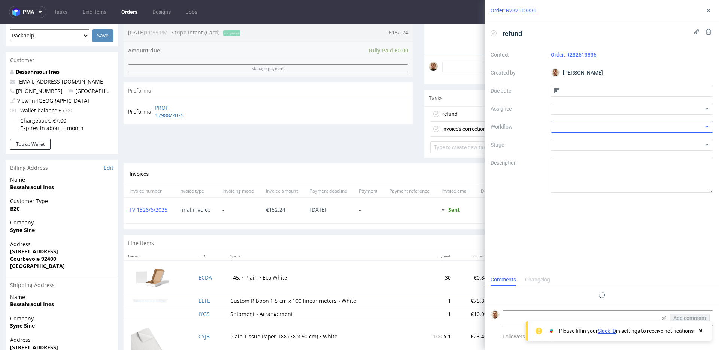
scroll to position [6, 0]
click at [601, 93] on input "text" at bounding box center [632, 91] width 162 height 12
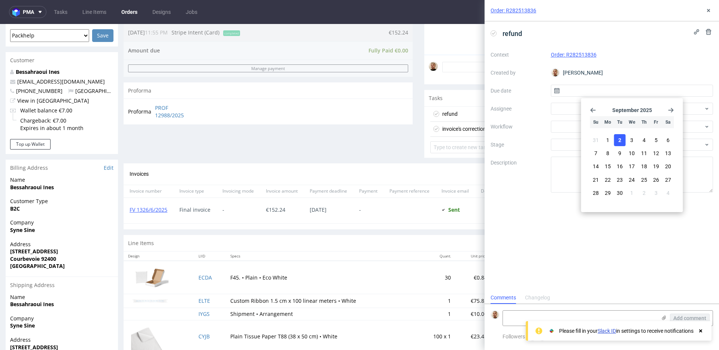
click at [621, 142] on button "2" at bounding box center [620, 140] width 12 height 12
type input "02/09/2025"
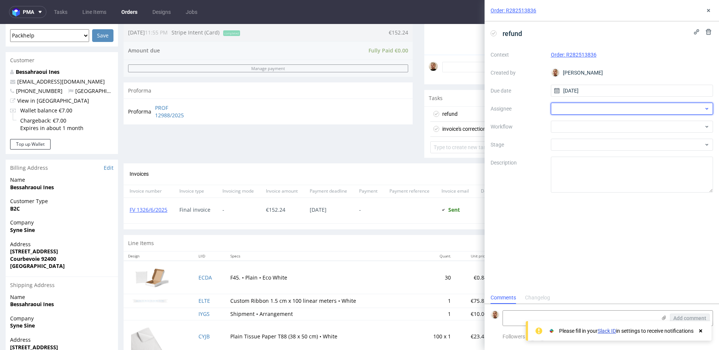
click at [596, 110] on div at bounding box center [632, 109] width 162 height 12
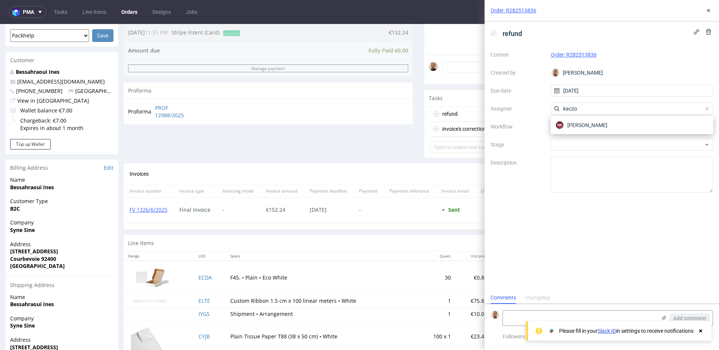
type input "kaczo"
click at [591, 118] on div "NK Natalia Kaczorowska" at bounding box center [632, 125] width 162 height 18
click at [590, 123] on span "Natalia Kaczorowska" at bounding box center [587, 124] width 40 height 7
click at [588, 127] on div at bounding box center [632, 127] width 162 height 12
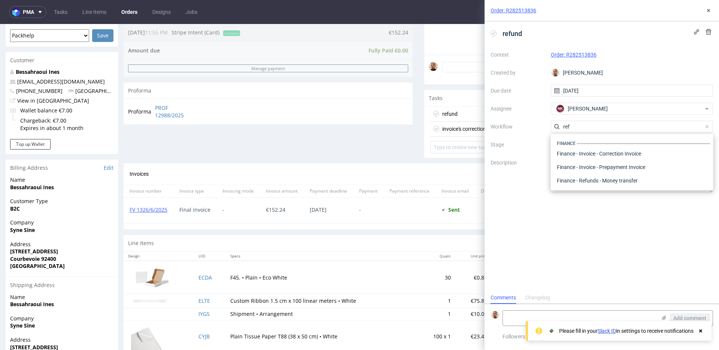
scroll to position [40, 0]
type input "refund"
click at [598, 168] on div "Finance - Refunds - Stripe" at bounding box center [632, 166] width 156 height 13
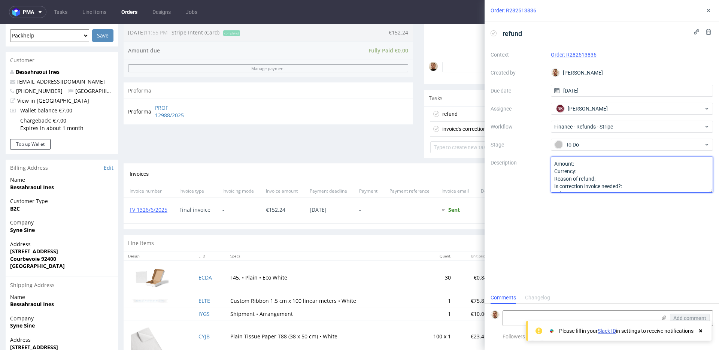
click at [598, 161] on textarea "Amount: Currency: Reason of refund: Is correction invoice needed?: Other:" at bounding box center [632, 174] width 162 height 36
click at [607, 180] on textarea "Amount: Currency: Reason of refund: Is correction invoice needed?: Other:" at bounding box center [632, 174] width 162 height 36
click at [636, 186] on textarea "Amount: Currency: Reason of refund: Is correction invoice needed?: Other:" at bounding box center [632, 174] width 162 height 36
type textarea "Amount: ELTE Currency: Reason of refund: complaint due to wrong design Is corre…"
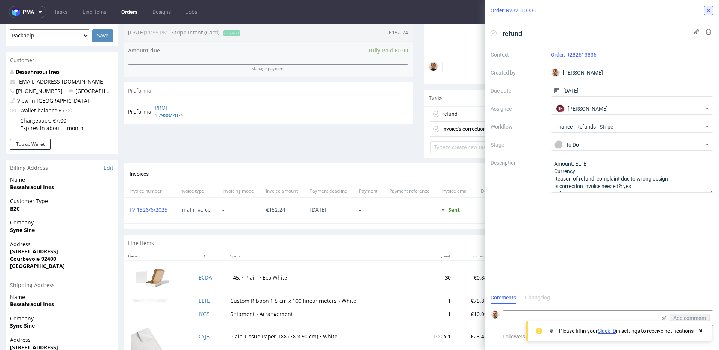
click at [706, 11] on icon at bounding box center [708, 10] width 6 height 6
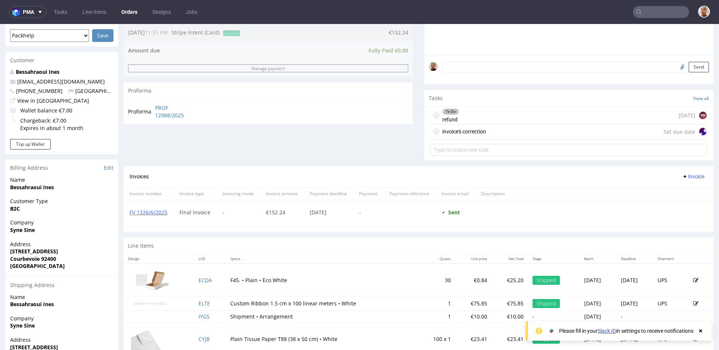
click at [512, 125] on div "invoice's correction Set due date" at bounding box center [568, 131] width 277 height 15
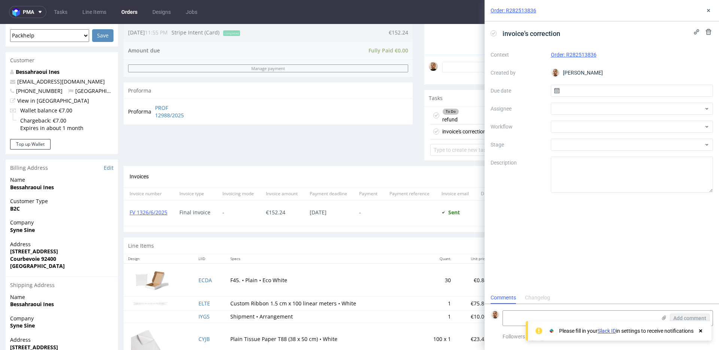
scroll to position [6, 0]
click at [579, 94] on input "text" at bounding box center [632, 91] width 162 height 12
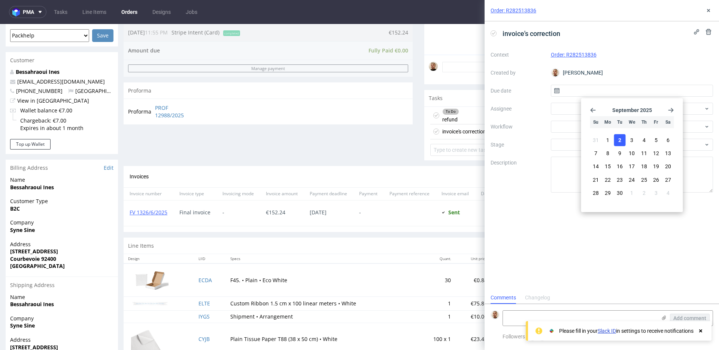
click at [621, 141] on span "2" at bounding box center [619, 139] width 3 height 7
type input "02/09/2025"
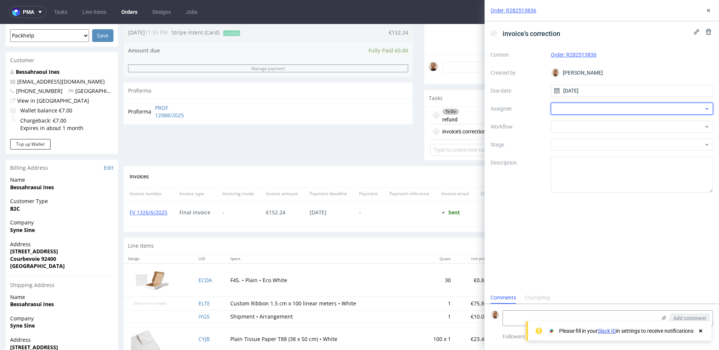
click at [589, 103] on div at bounding box center [632, 109] width 162 height 12
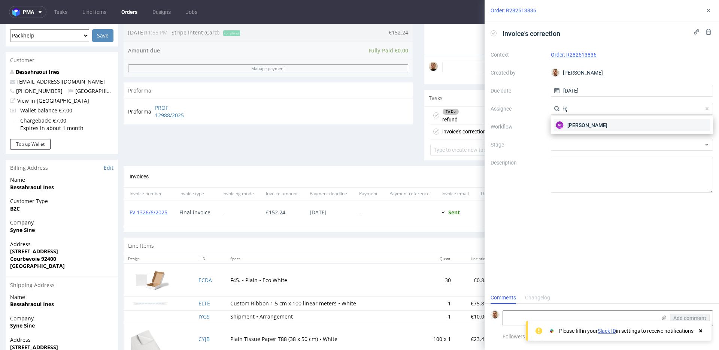
type input "łę"
click at [582, 129] on div "AŁ Aleksandra Łętowska" at bounding box center [632, 125] width 156 height 12
click at [582, 129] on div at bounding box center [632, 127] width 162 height 12
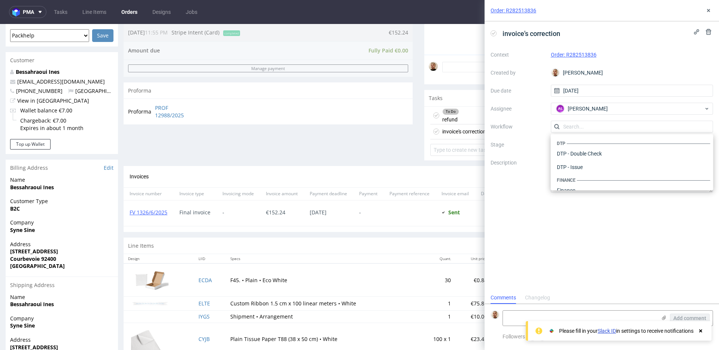
scroll to position [460, 0]
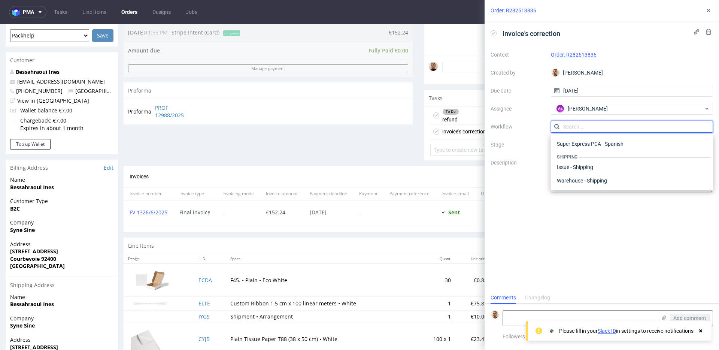
click at [596, 121] on input "text" at bounding box center [632, 127] width 162 height 12
click at [596, 121] on div at bounding box center [632, 127] width 162 height 12
type input "i"
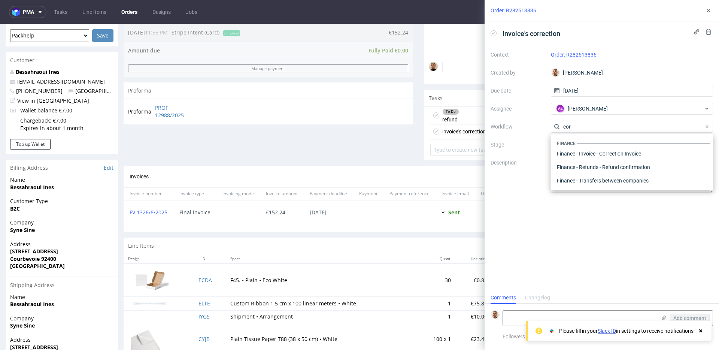
scroll to position [0, 0]
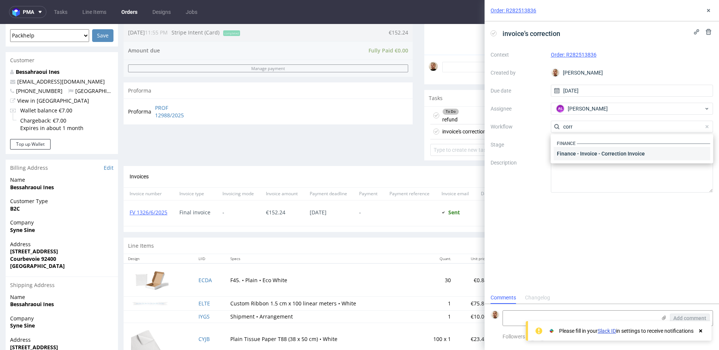
type input "corr"
click at [600, 147] on div "Finance - Invoice - Correction Invoice" at bounding box center [632, 153] width 156 height 13
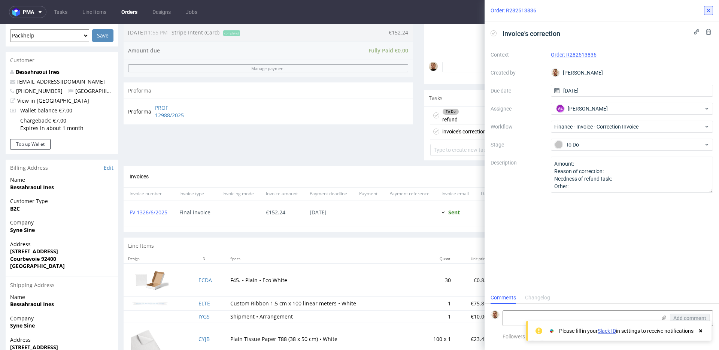
click at [707, 11] on use at bounding box center [708, 10] width 3 height 3
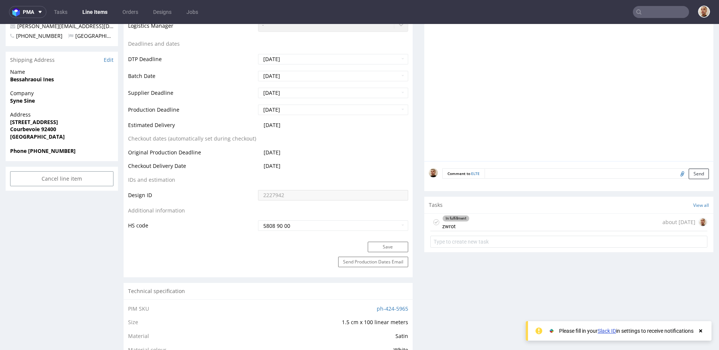
scroll to position [274, 0]
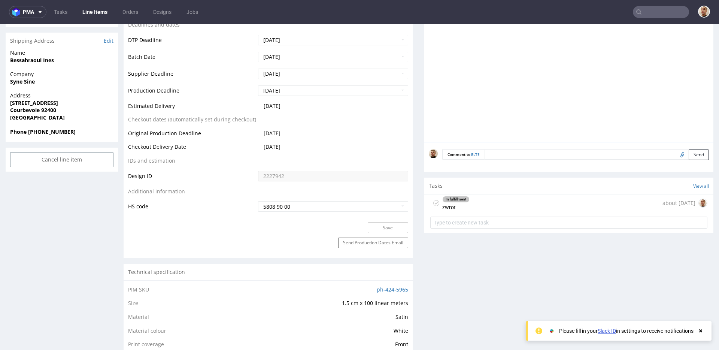
click at [466, 207] on div "In fulfillment zwrot" at bounding box center [455, 202] width 27 height 17
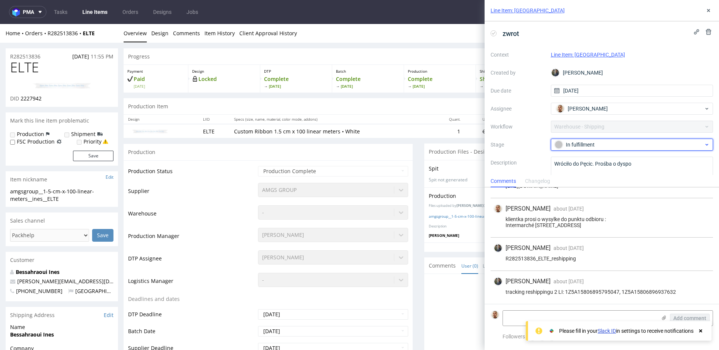
click at [579, 141] on div "In fulfillment" at bounding box center [628, 144] width 149 height 8
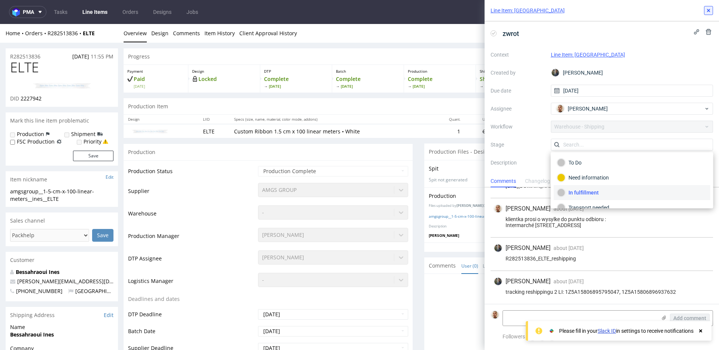
click at [709, 12] on icon at bounding box center [708, 10] width 6 height 6
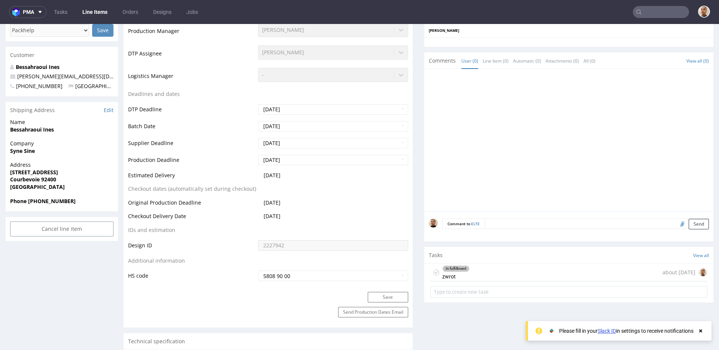
scroll to position [215, 0]
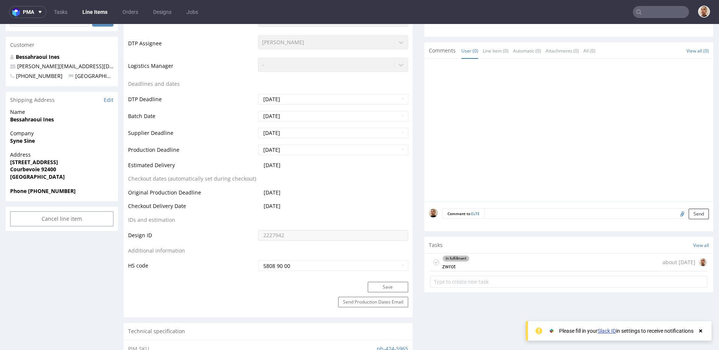
click at [506, 265] on div "In fulfillment zwrot about [DATE]" at bounding box center [568, 262] width 277 height 18
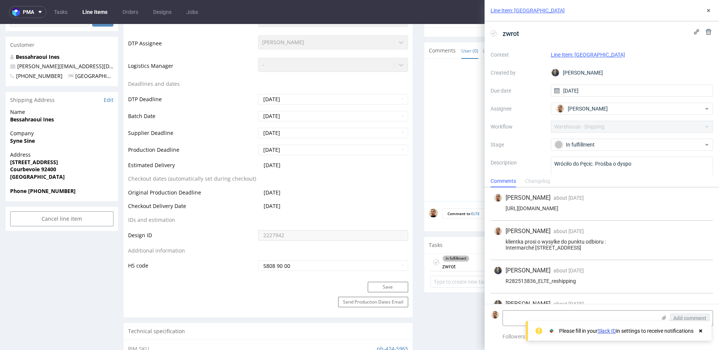
scroll to position [22, 0]
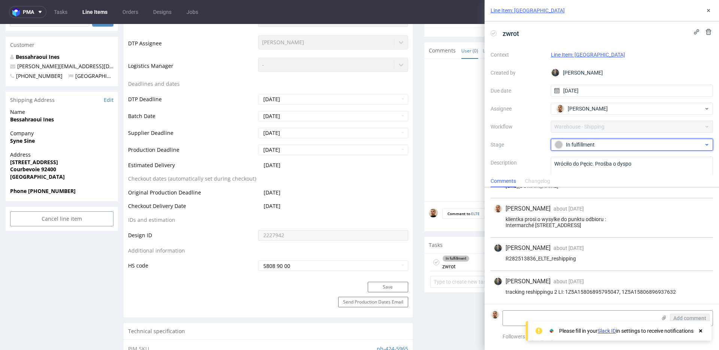
click at [559, 147] on div at bounding box center [558, 144] width 8 height 8
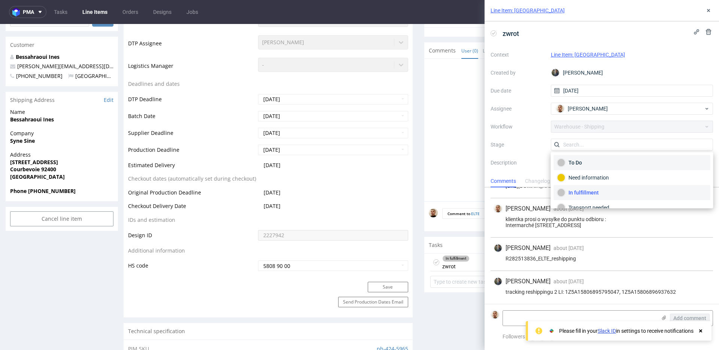
scroll to position [40, 0]
click at [572, 202] on div "Completed" at bounding box center [632, 197] width 156 height 15
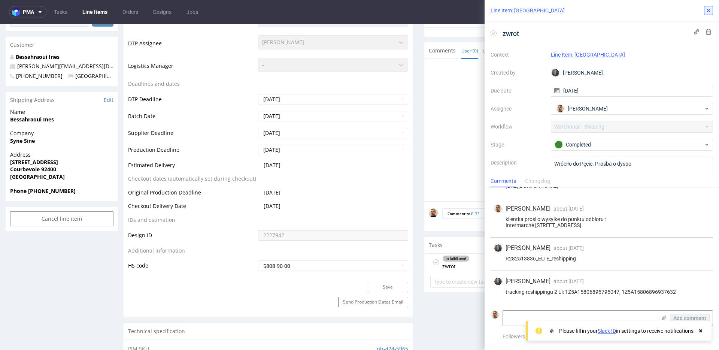
click at [704, 9] on button at bounding box center [708, 10] width 9 height 9
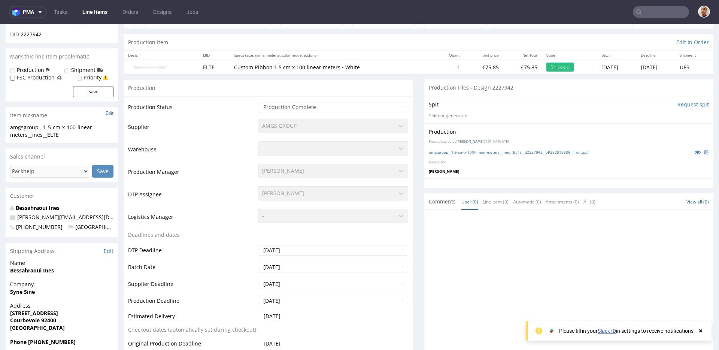
scroll to position [43, 0]
